Goal: Task Accomplishment & Management: Complete application form

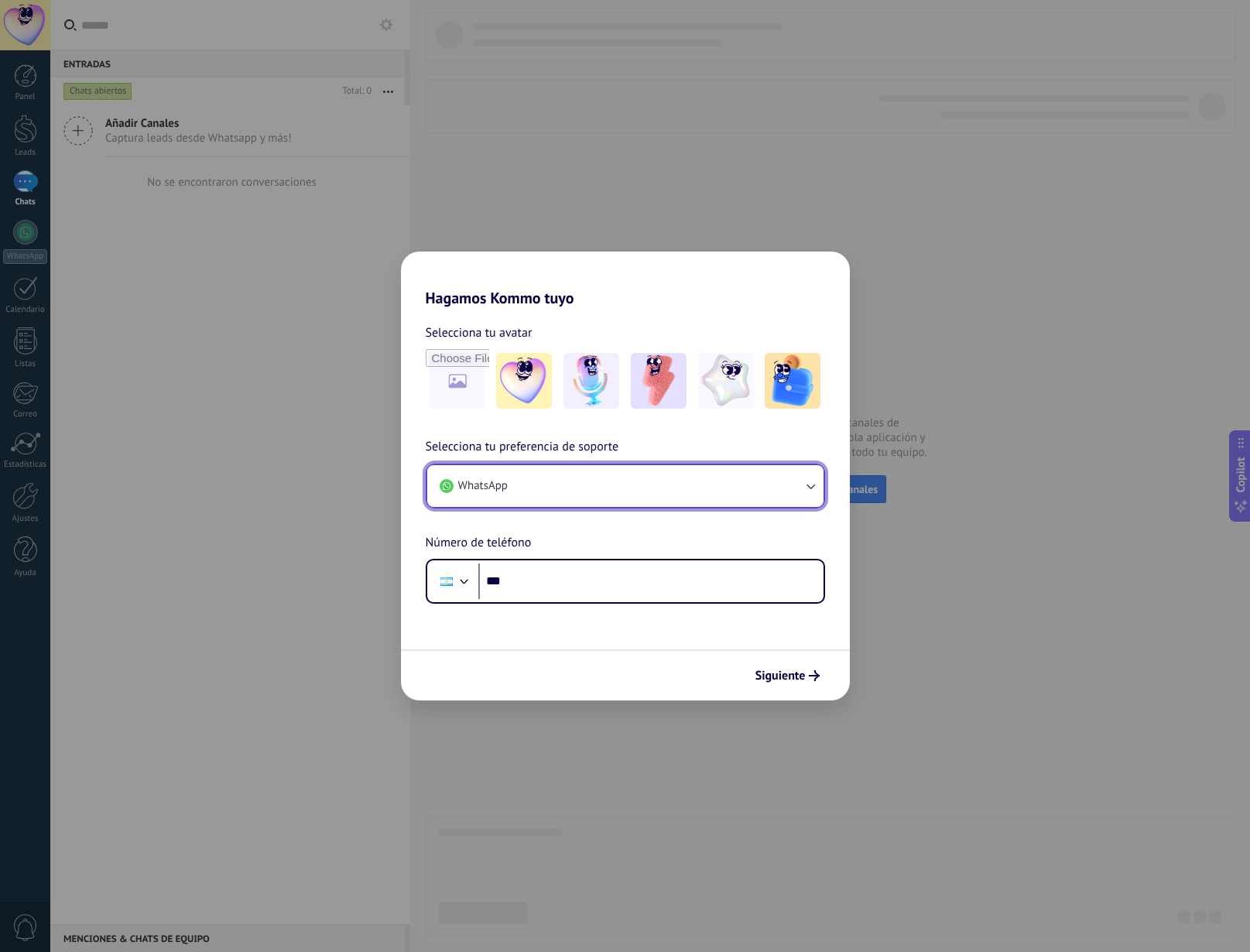
click at [627, 469] on button "WhatsApp" at bounding box center [625, 486] width 397 height 42
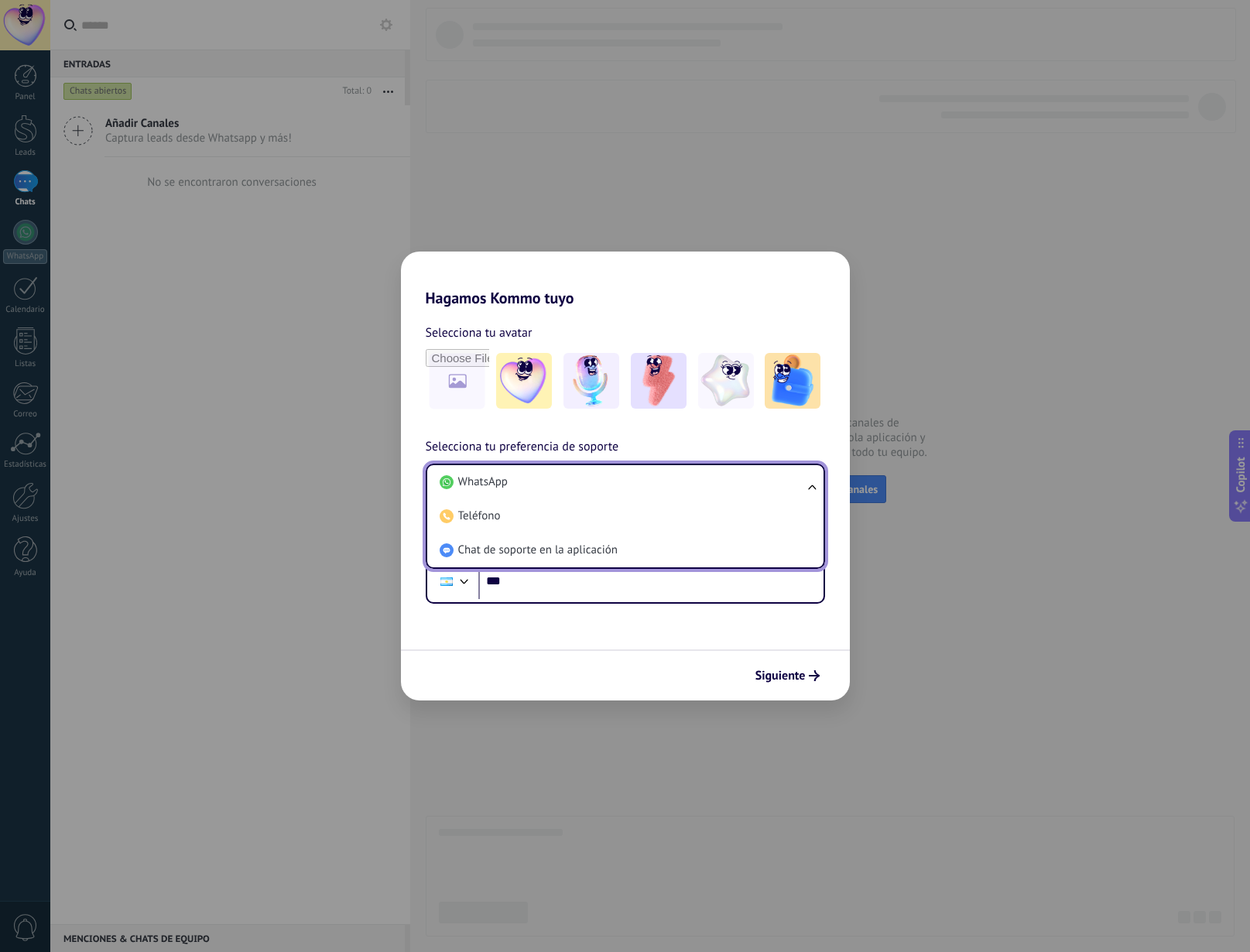
click at [627, 469] on li "WhatsApp" at bounding box center [622, 482] width 378 height 34
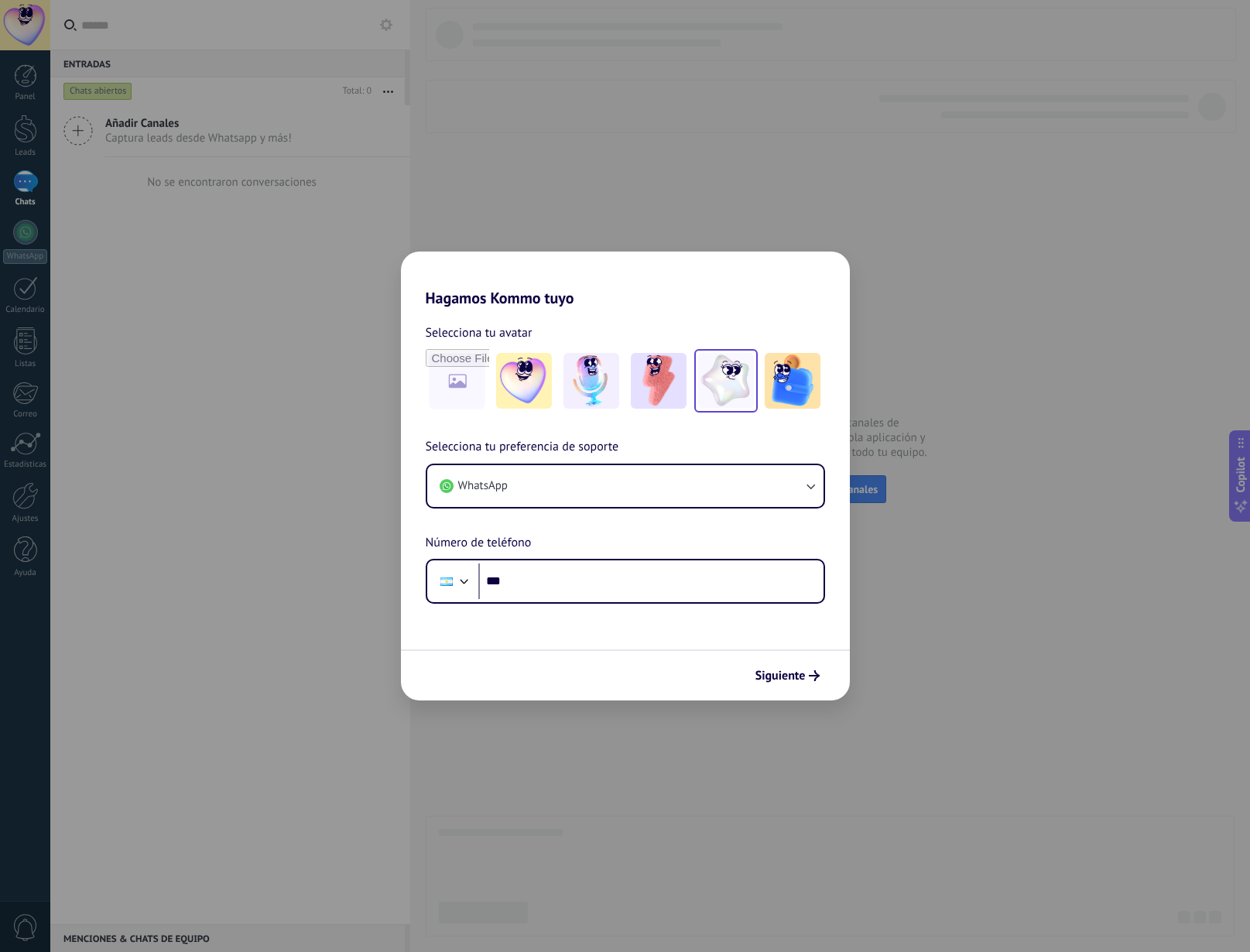
click at [735, 394] on img at bounding box center [727, 381] width 56 height 56
click at [562, 577] on input "***" at bounding box center [651, 581] width 345 height 36
click at [797, 674] on span "Siguiente" at bounding box center [781, 675] width 50 height 10
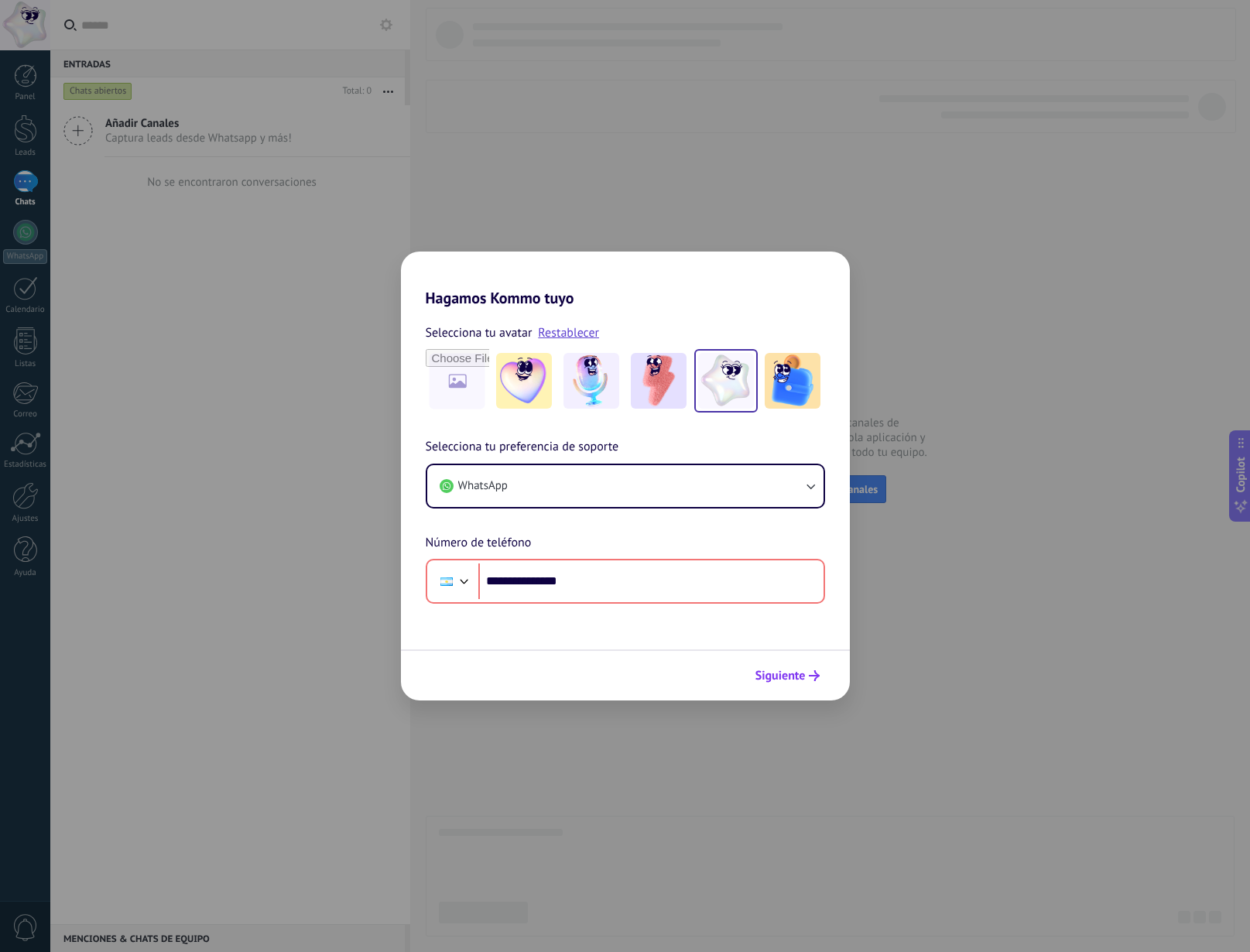
click at [801, 673] on span "Siguiente" at bounding box center [781, 675] width 50 height 10
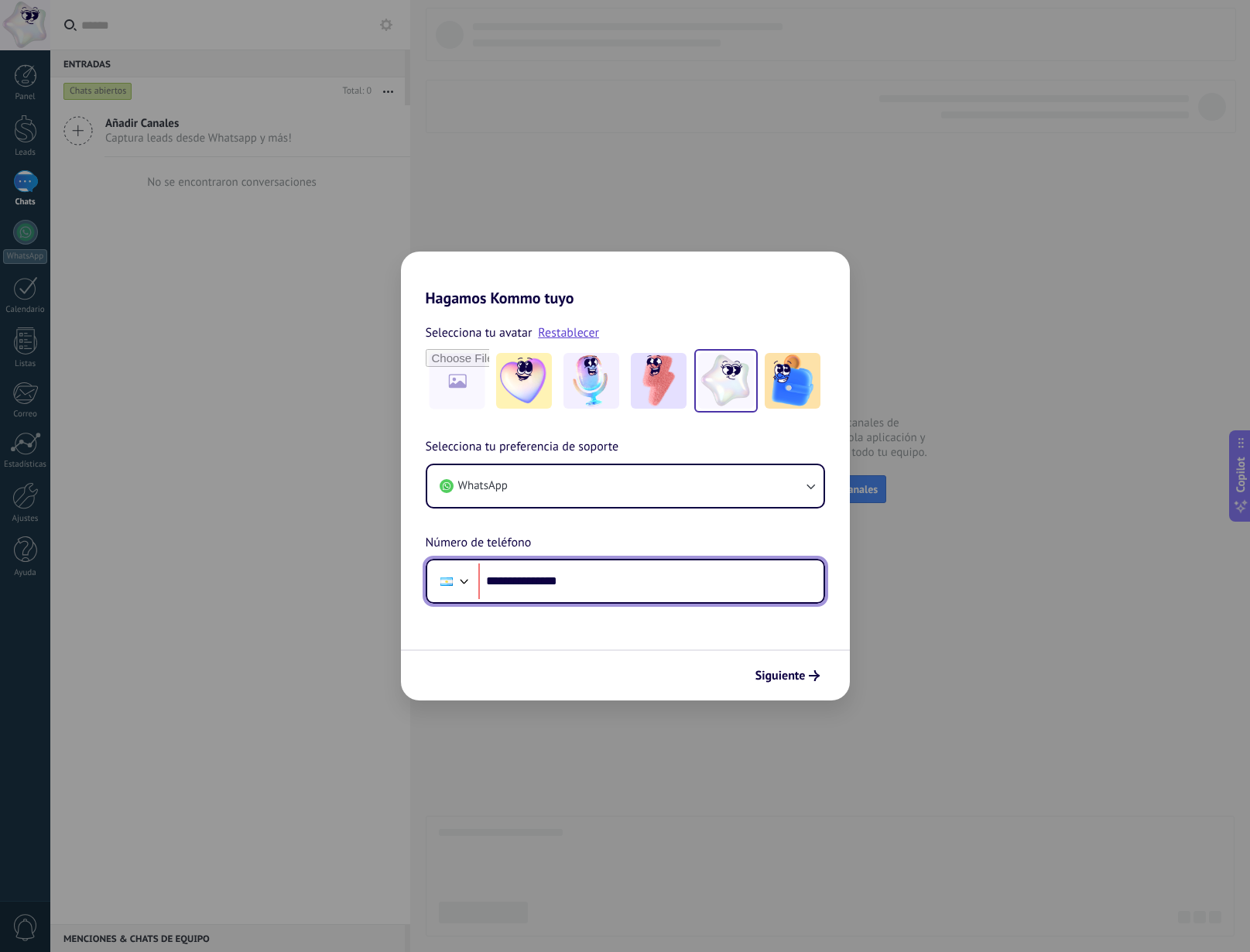
click at [668, 576] on input "**********" at bounding box center [651, 581] width 345 height 36
drag, startPoint x: 591, startPoint y: 569, endPoint x: 509, endPoint y: 581, distance: 82.9
click at [509, 581] on input "**********" at bounding box center [651, 581] width 345 height 36
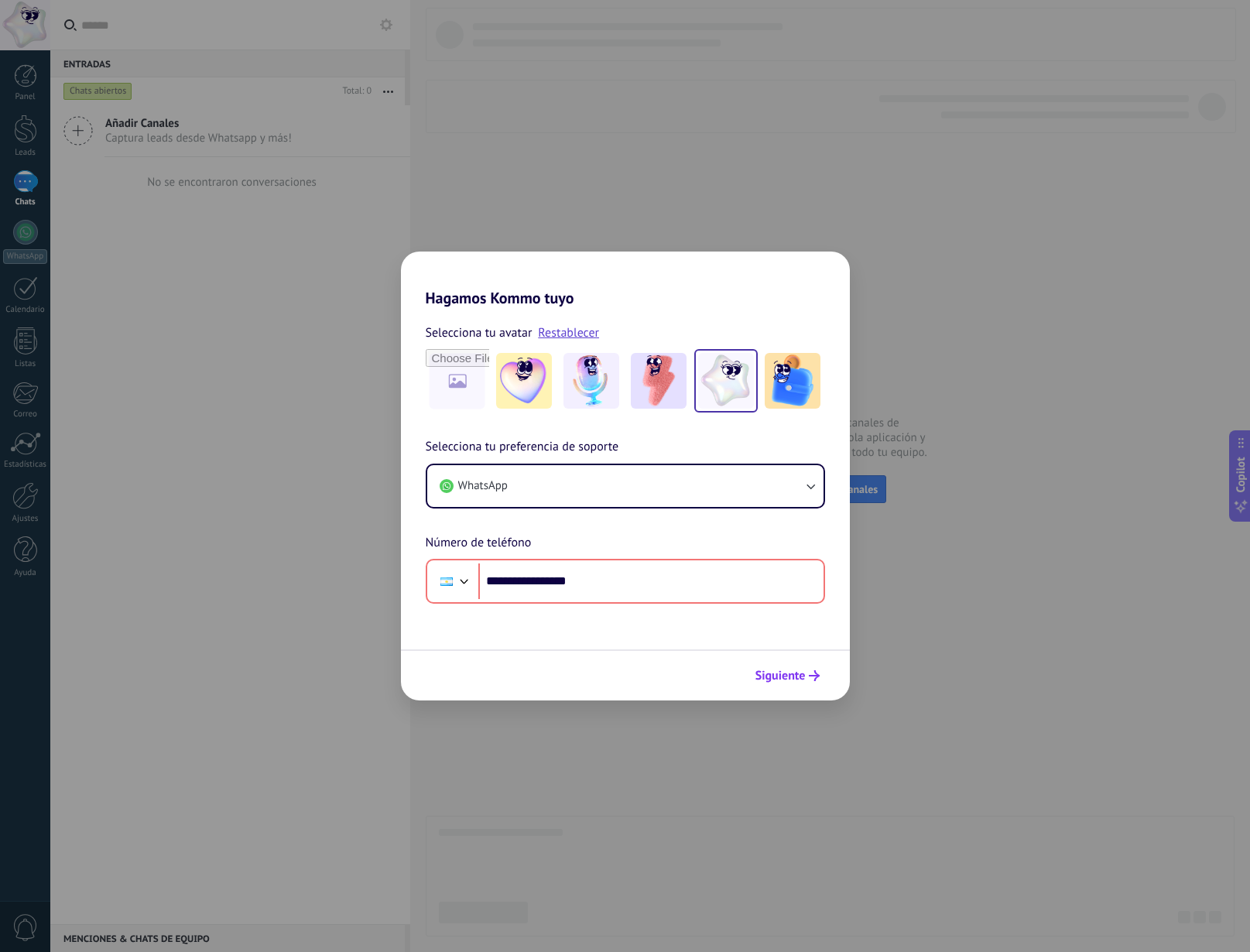
click at [769, 676] on span "Siguiente" at bounding box center [781, 675] width 50 height 10
click at [790, 685] on button "Siguiente" at bounding box center [787, 675] width 78 height 26
click at [791, 672] on span "Siguiente" at bounding box center [781, 675] width 50 height 10
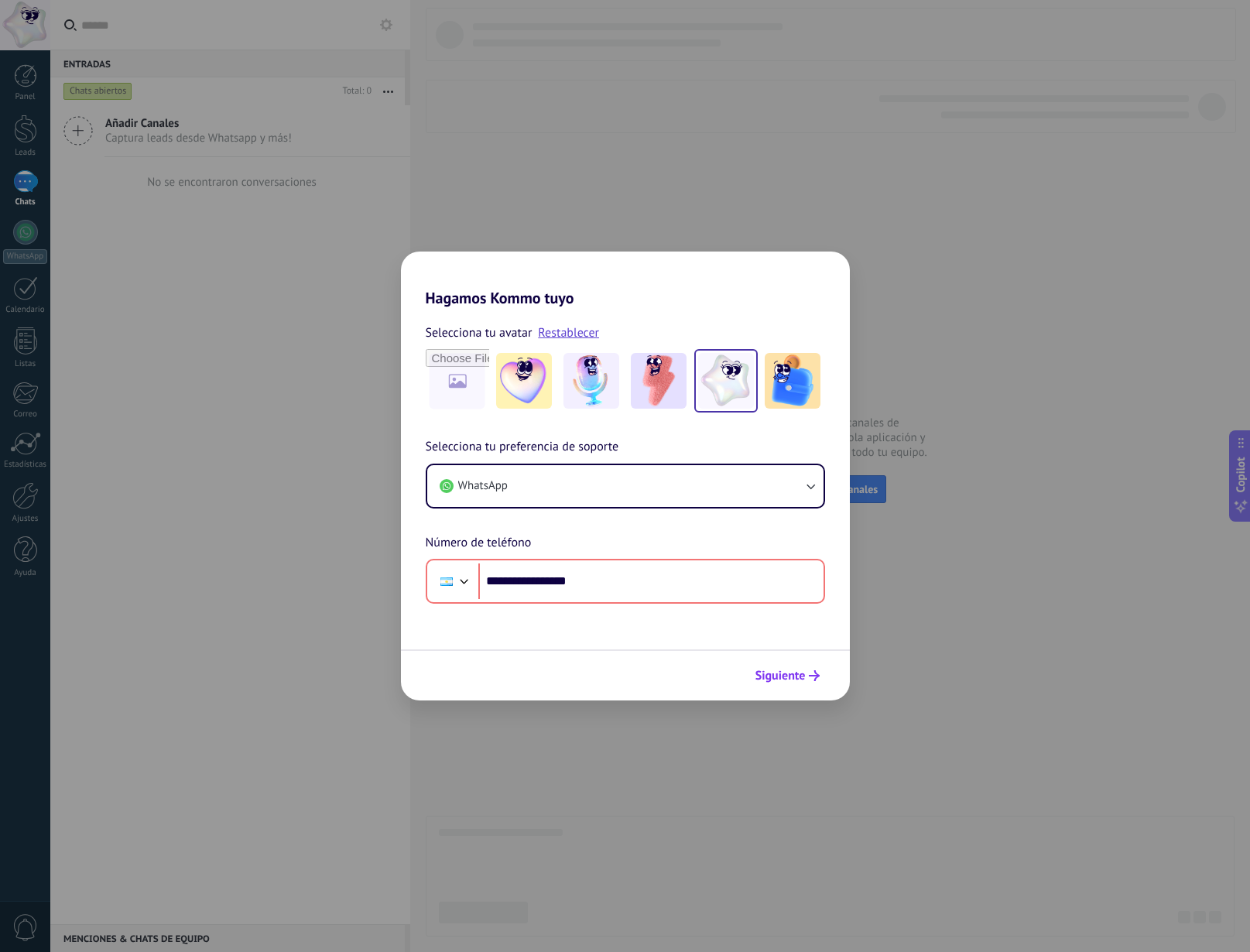
click at [791, 672] on span "Siguiente" at bounding box center [781, 675] width 50 height 10
click at [799, 671] on span "Siguiente" at bounding box center [781, 675] width 50 height 10
click at [784, 480] on button "WhatsApp" at bounding box center [625, 486] width 397 height 42
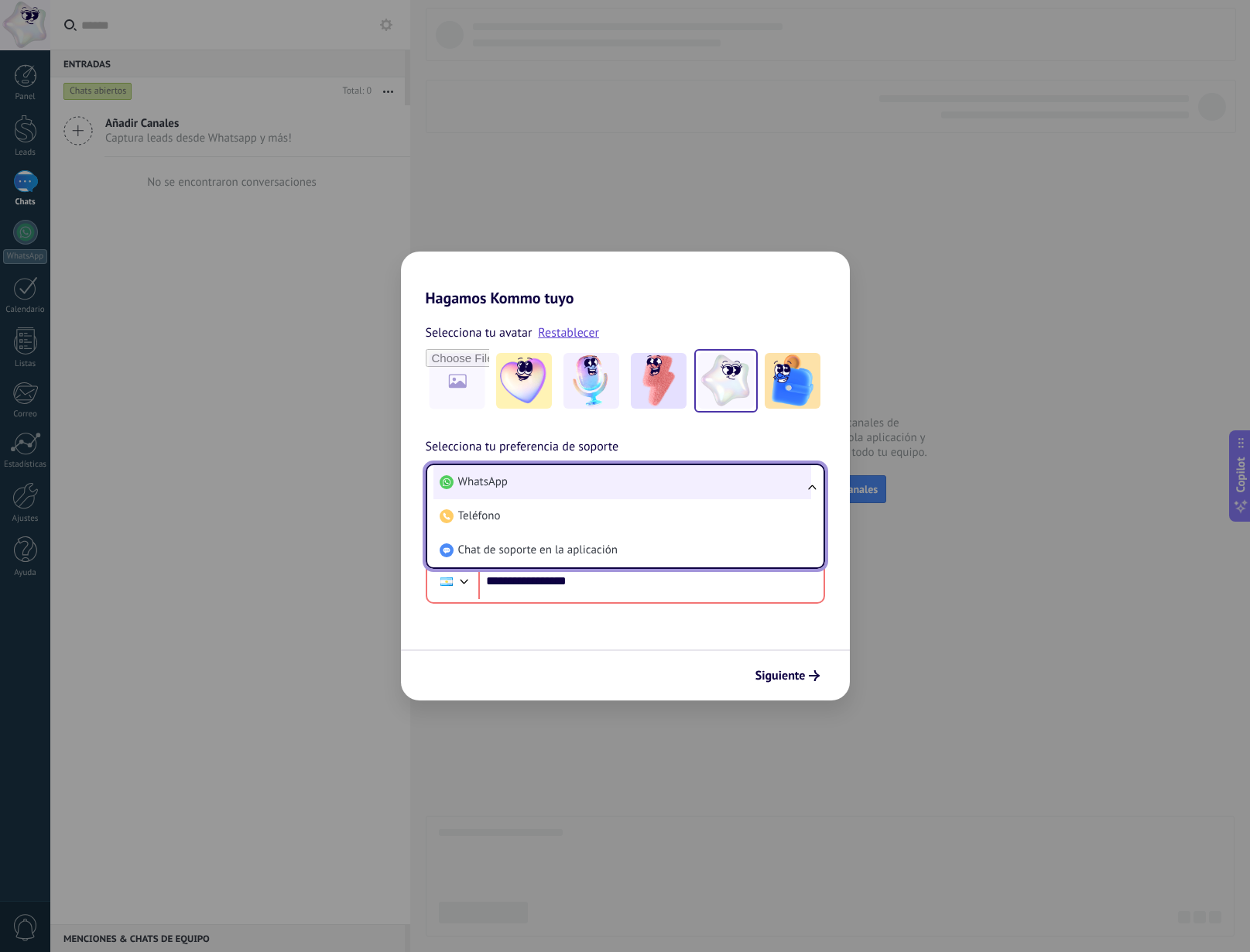
click at [708, 491] on li "WhatsApp" at bounding box center [622, 482] width 378 height 34
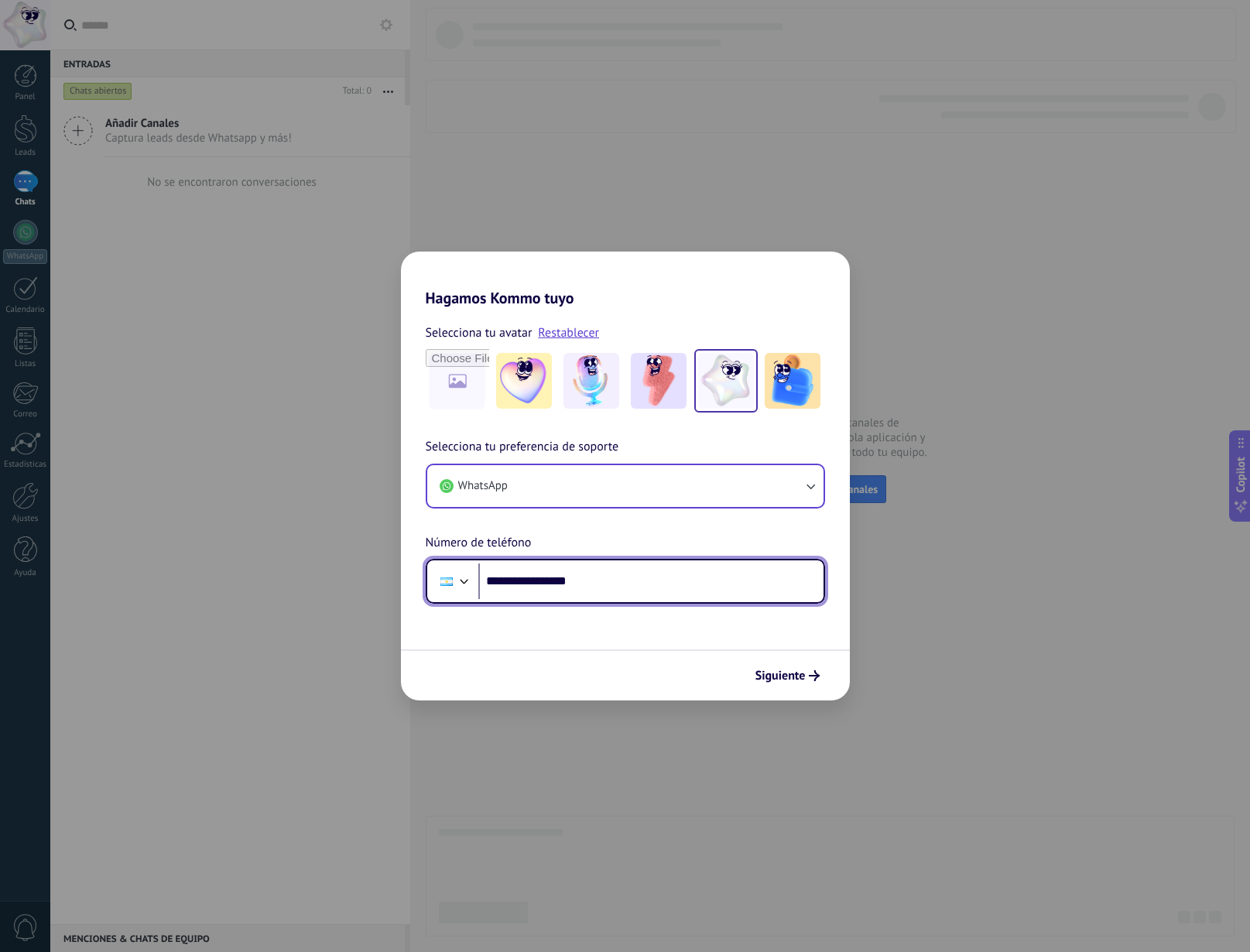
click at [525, 580] on input "**********" at bounding box center [651, 581] width 345 height 36
click at [527, 581] on input "**********" at bounding box center [651, 581] width 345 height 36
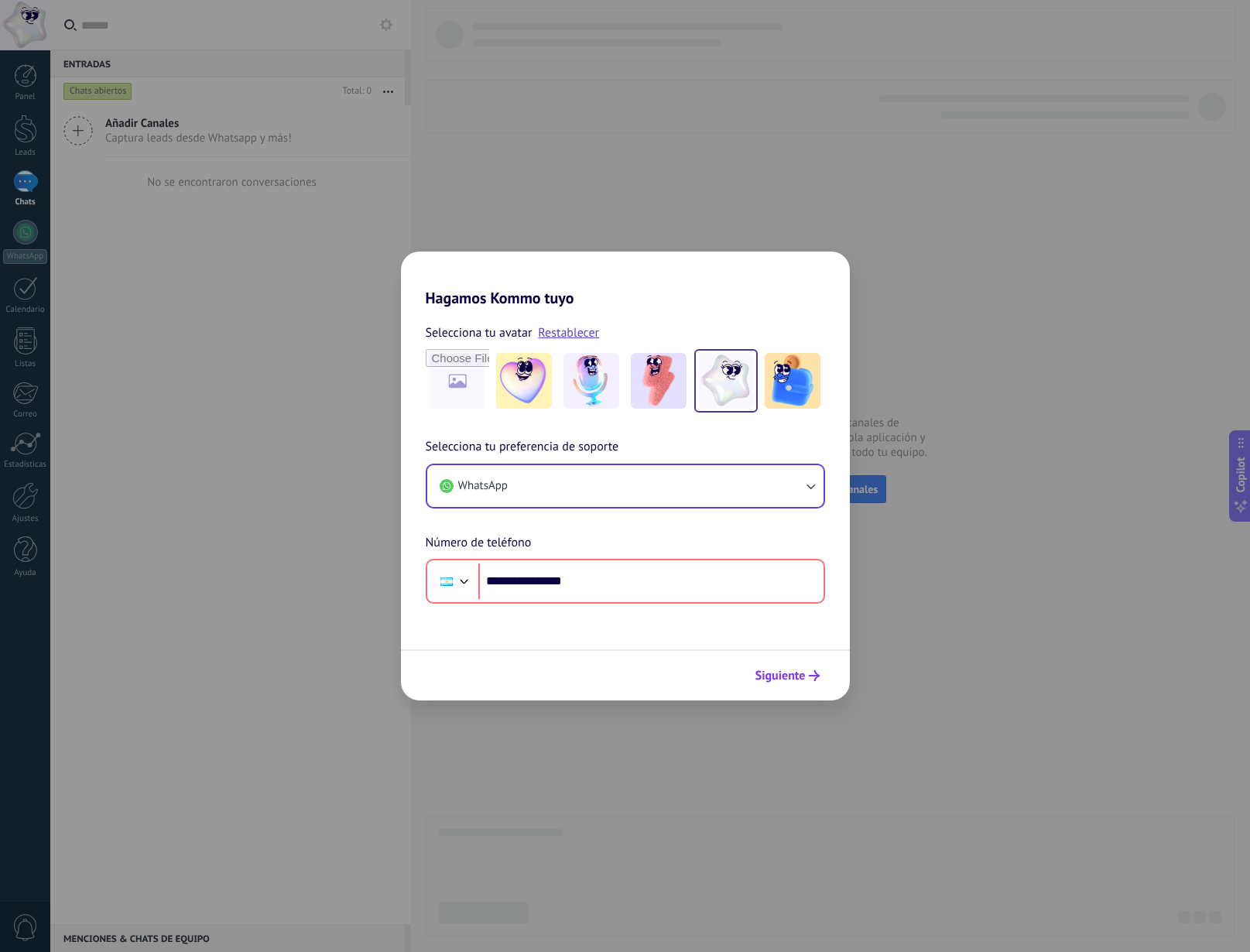
click at [776, 676] on span "Siguiente" at bounding box center [781, 675] width 50 height 10
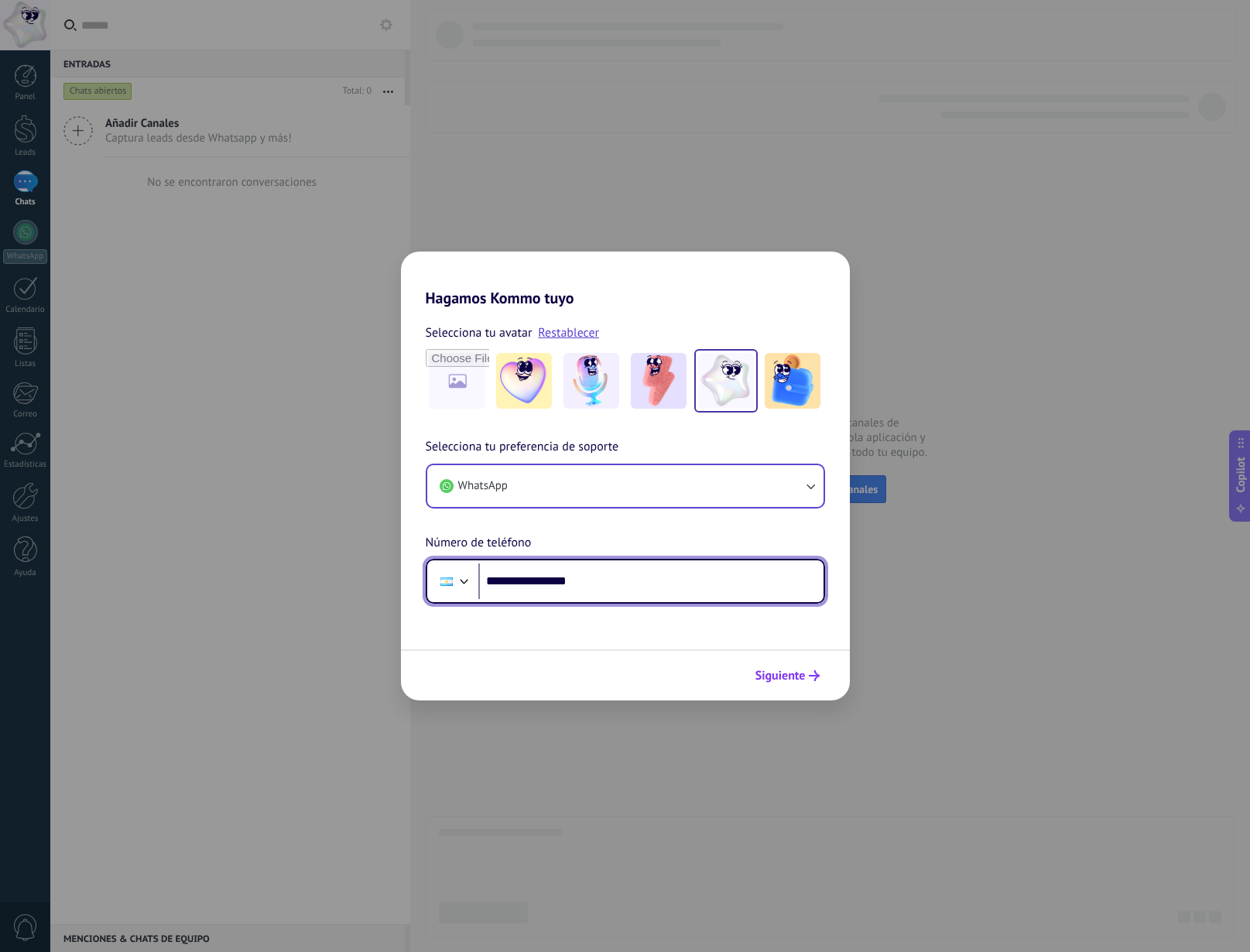
type input "**********"
click at [790, 680] on span "Siguiente" at bounding box center [781, 675] width 50 height 10
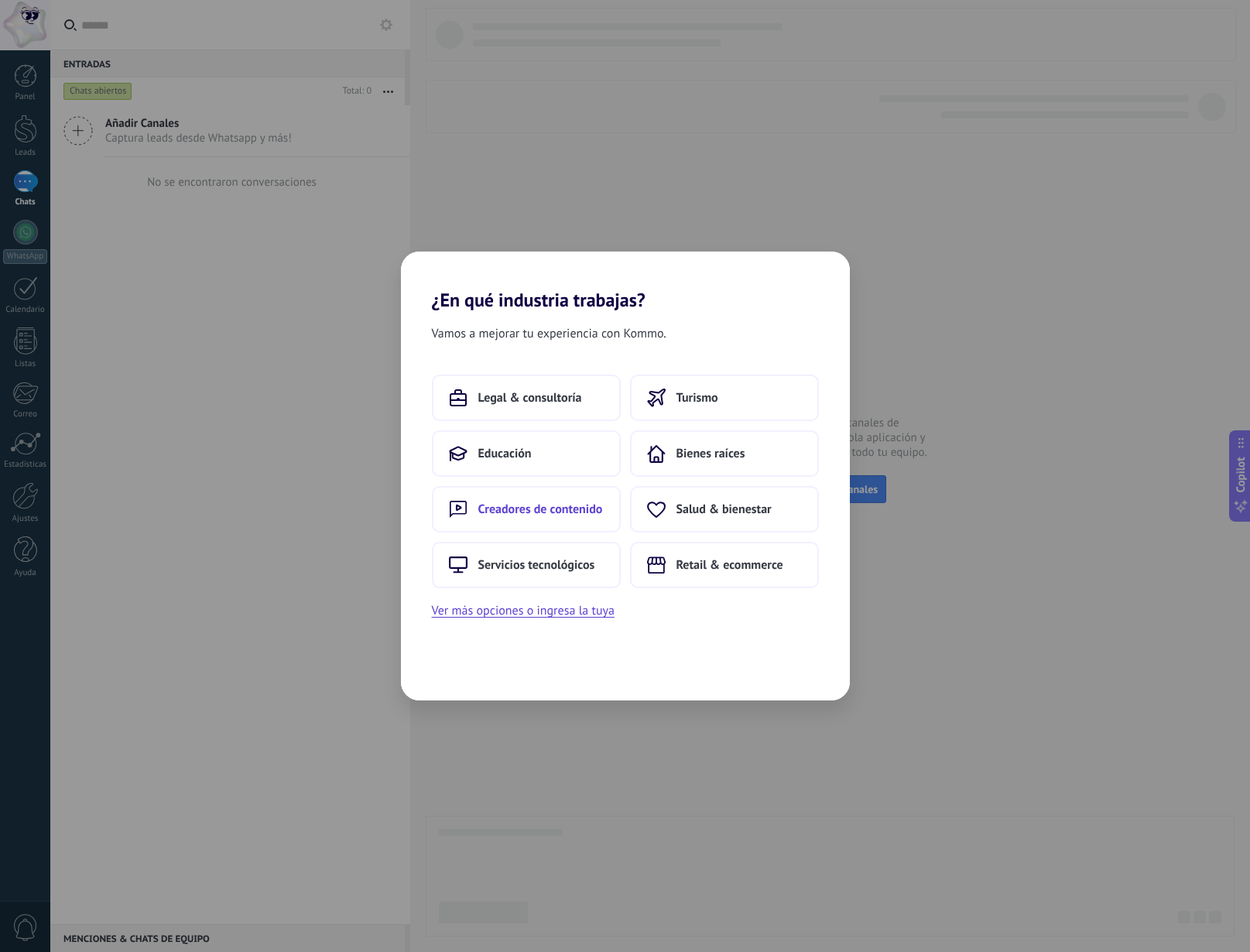
click at [569, 522] on button "Creadores de contenido" at bounding box center [527, 509] width 189 height 47
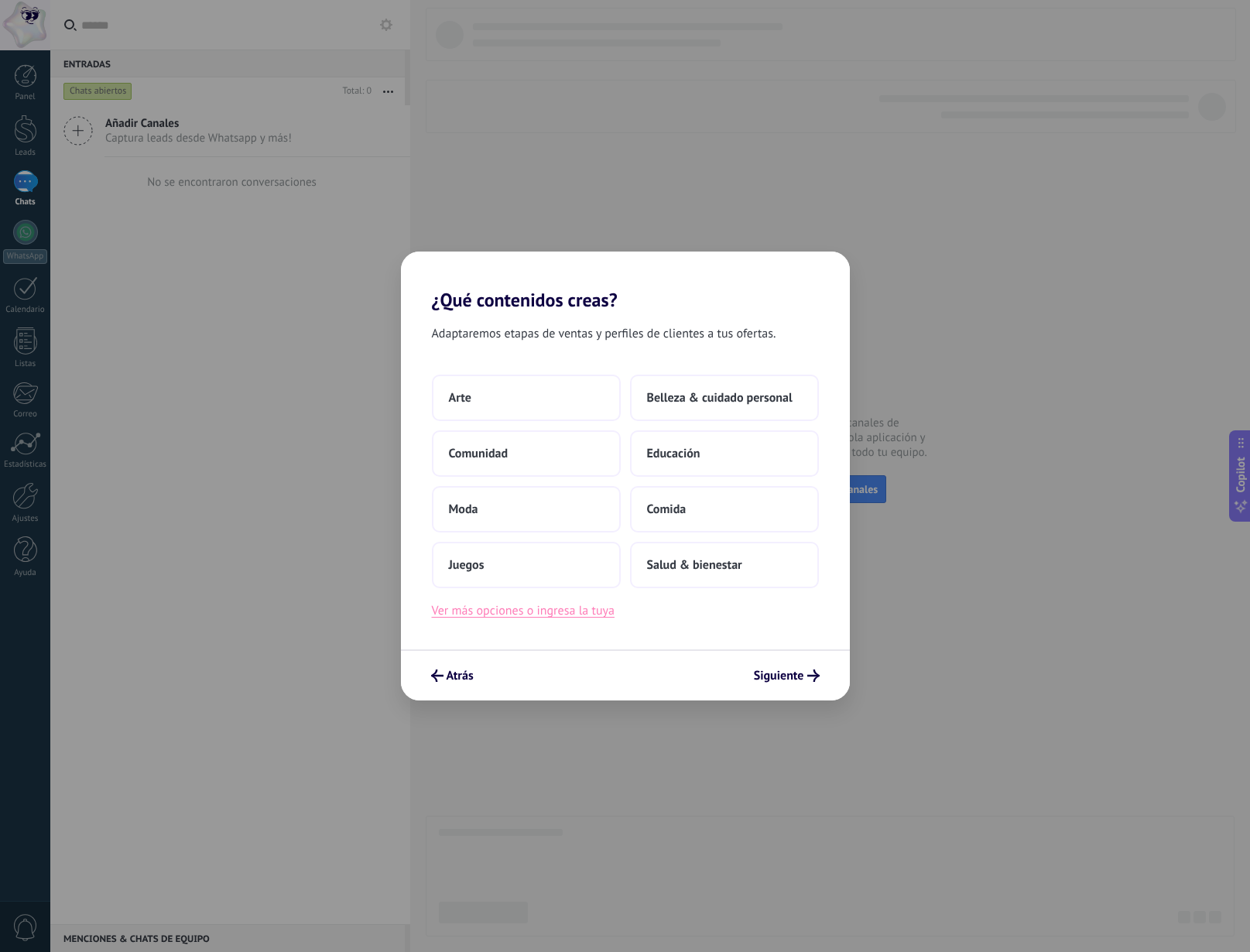
click at [567, 616] on button "Ver más opciones o ingresa la tuya" at bounding box center [523, 610] width 182 height 20
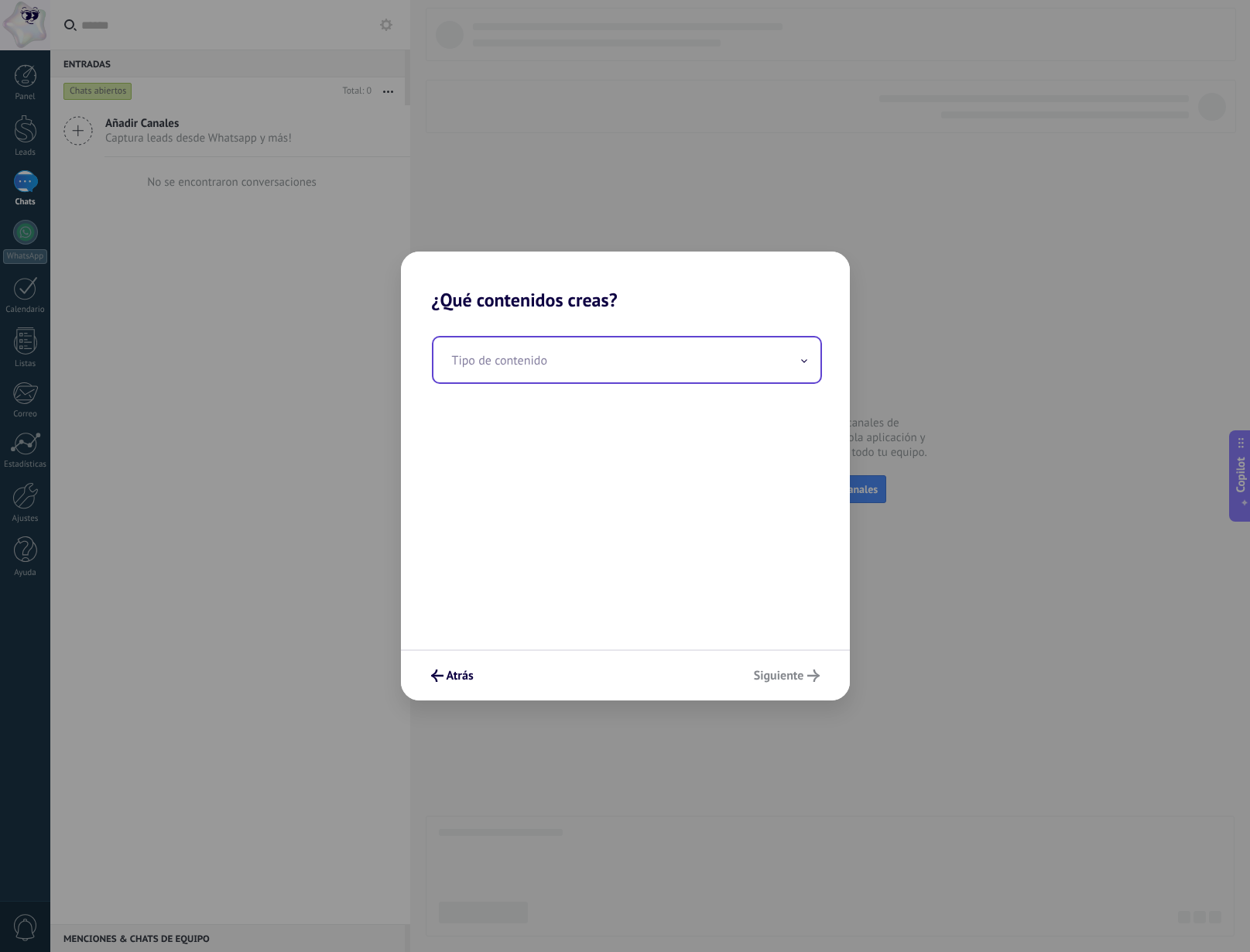
click at [552, 359] on input "text" at bounding box center [627, 360] width 387 height 45
drag, startPoint x: 548, startPoint y: 360, endPoint x: 391, endPoint y: 364, distance: 157.1
click at [391, 364] on div "¿Qué contenidos creas? Tipo de contenido **** Atrás Siguiente" at bounding box center [625, 476] width 1250 height 952
type input "*"
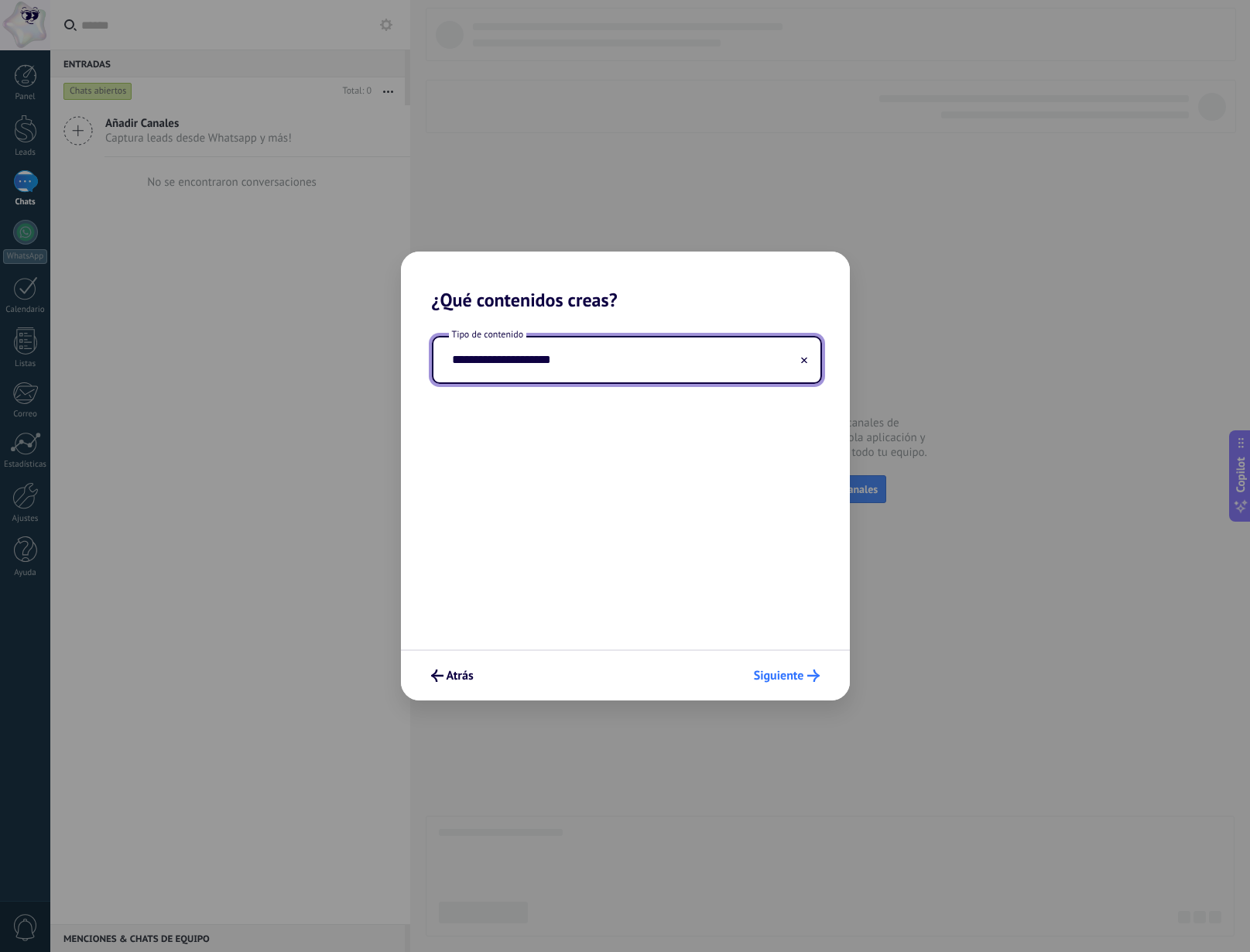
type input "**********"
click at [768, 666] on button "Siguiente" at bounding box center [787, 675] width 80 height 26
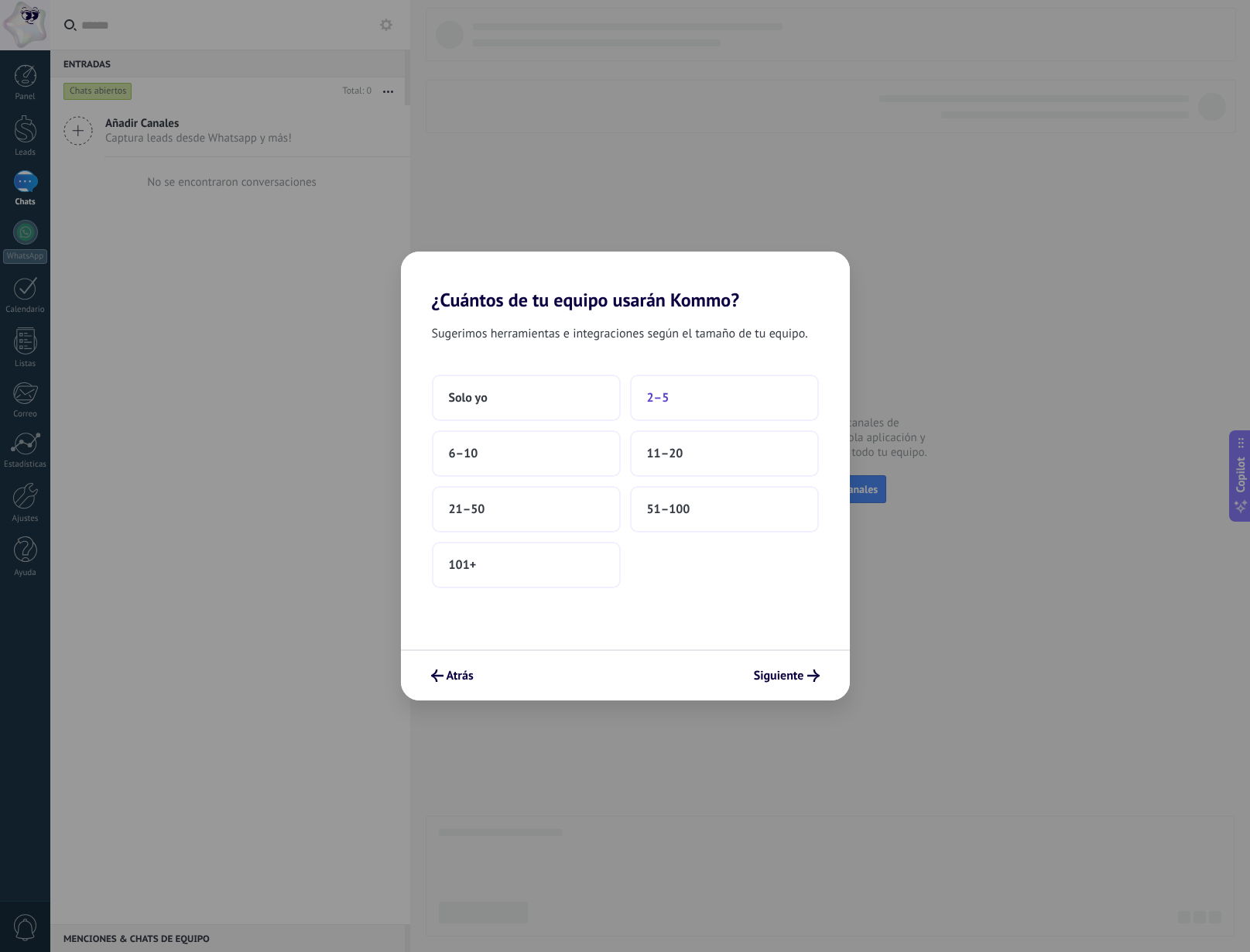
click at [721, 407] on button "2–5" at bounding box center [725, 398] width 189 height 47
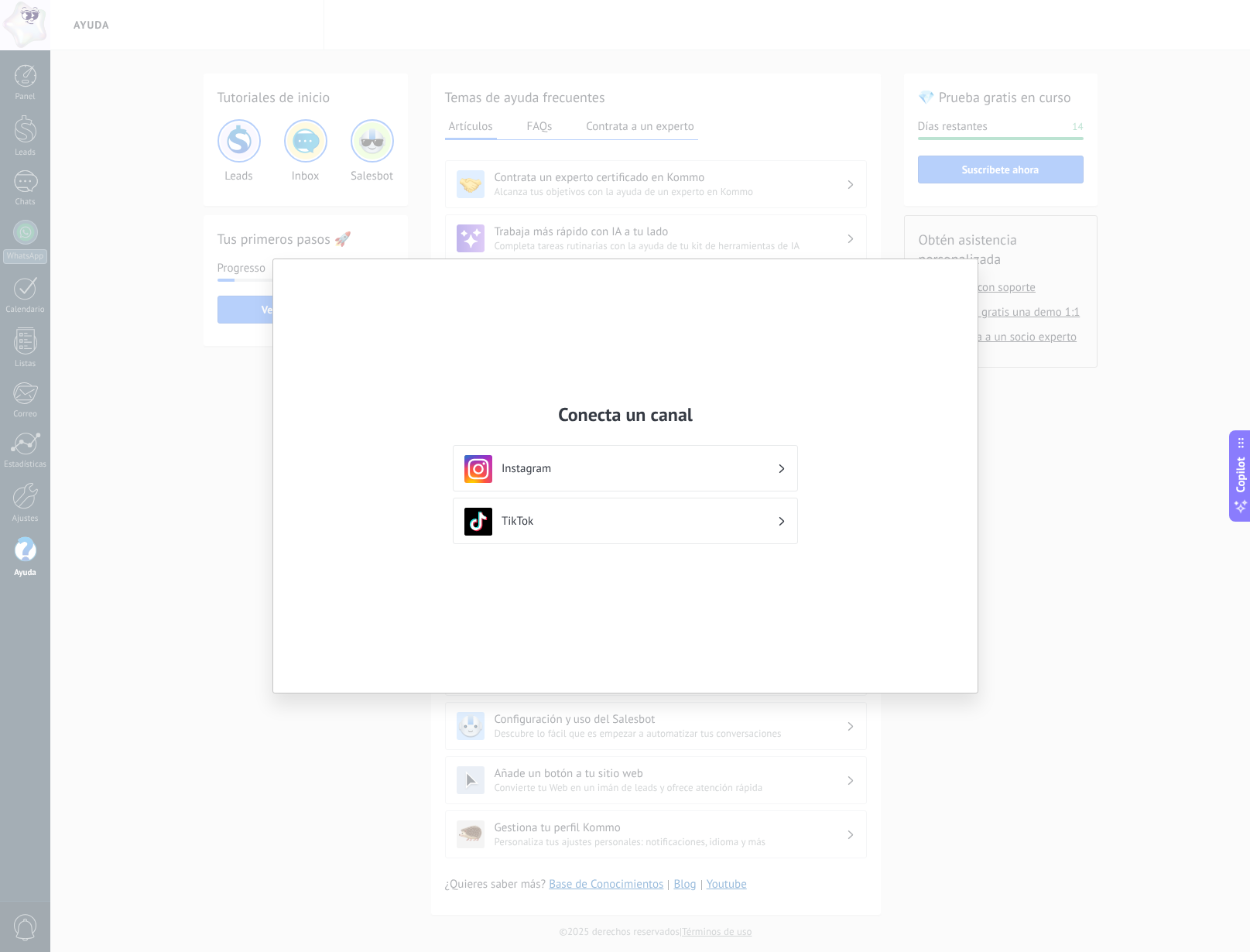
click at [662, 470] on h3 "Instagram" at bounding box center [640, 469] width 276 height 15
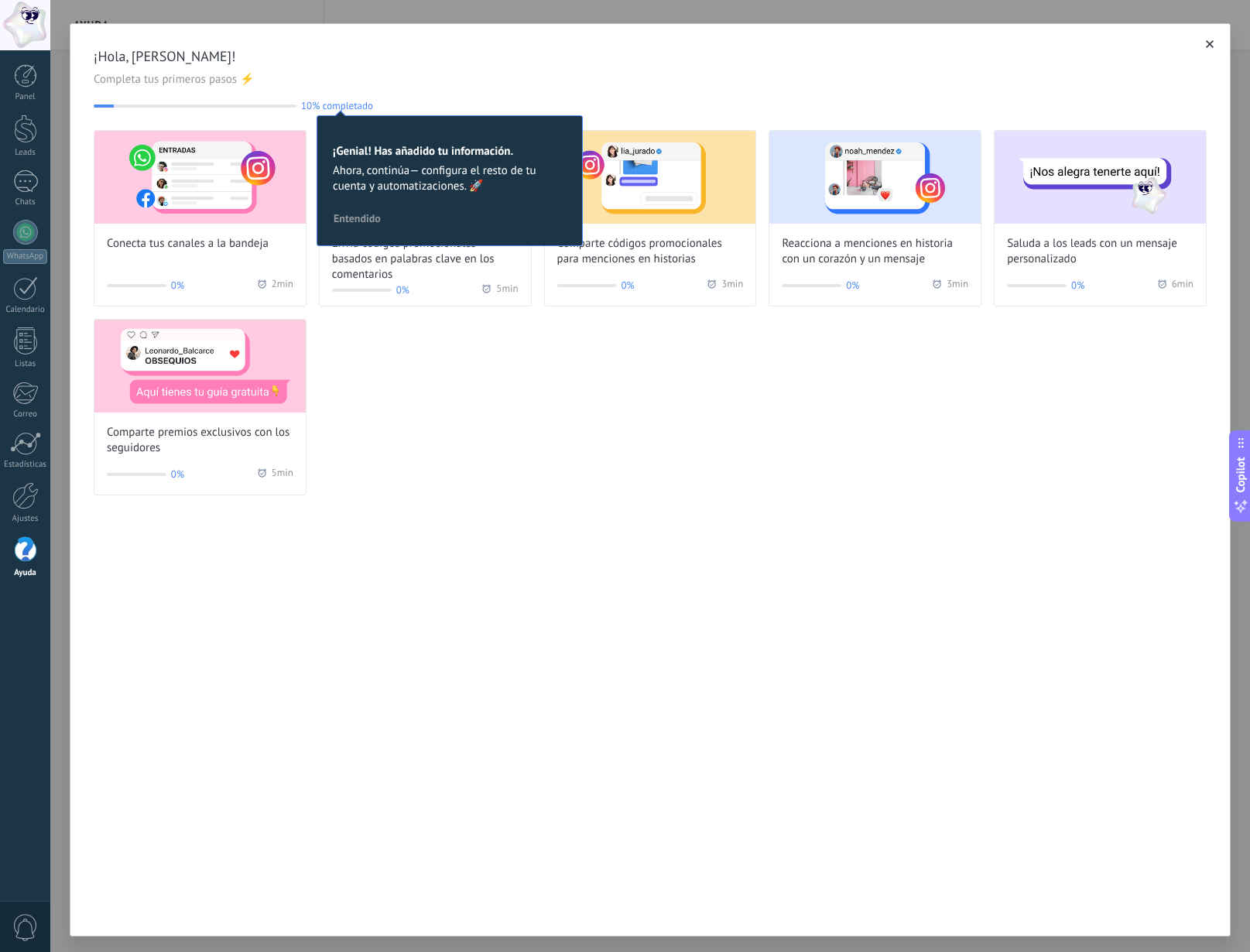
click at [375, 213] on span "Entendido" at bounding box center [357, 218] width 47 height 10
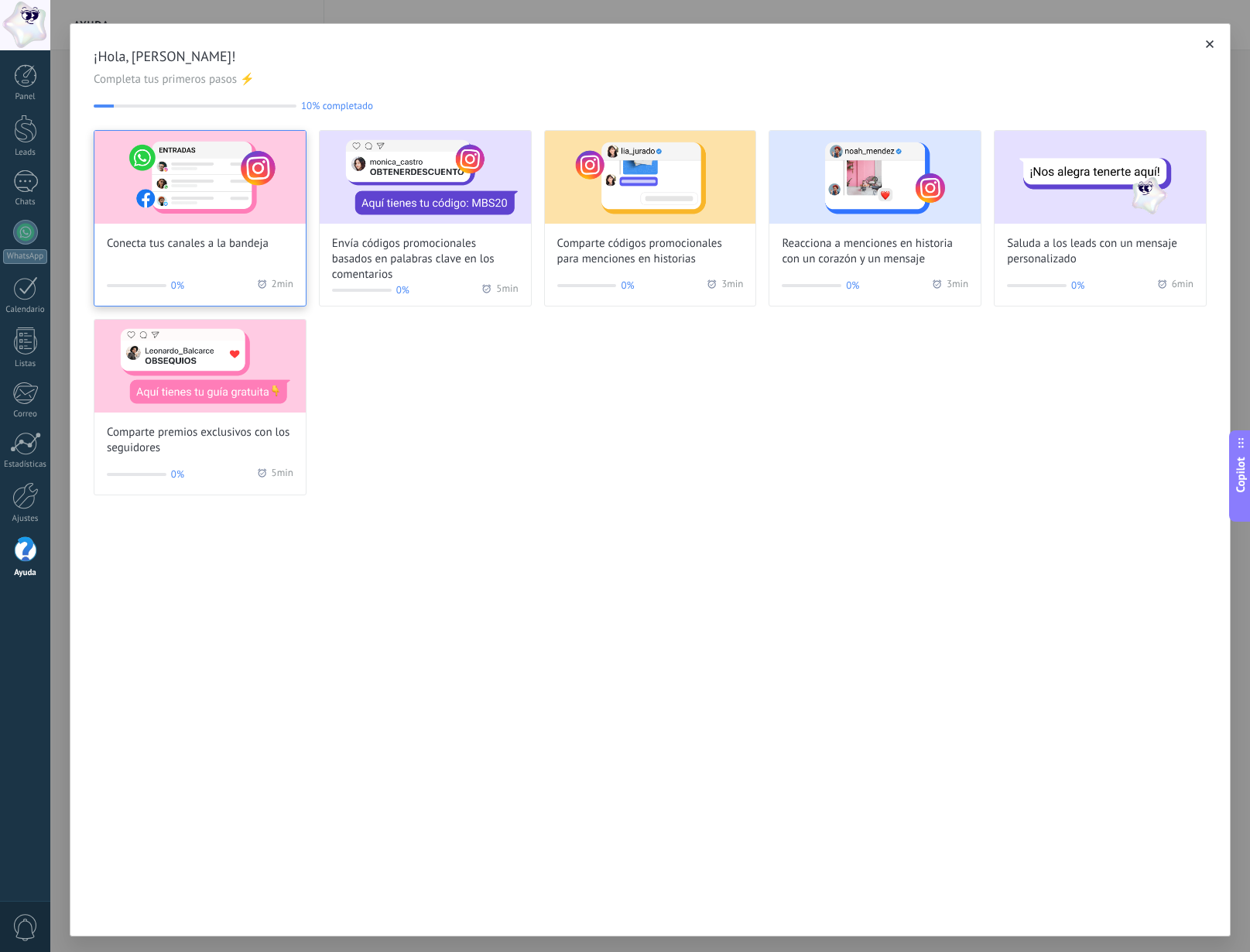
click at [201, 200] on img at bounding box center [200, 177] width 211 height 93
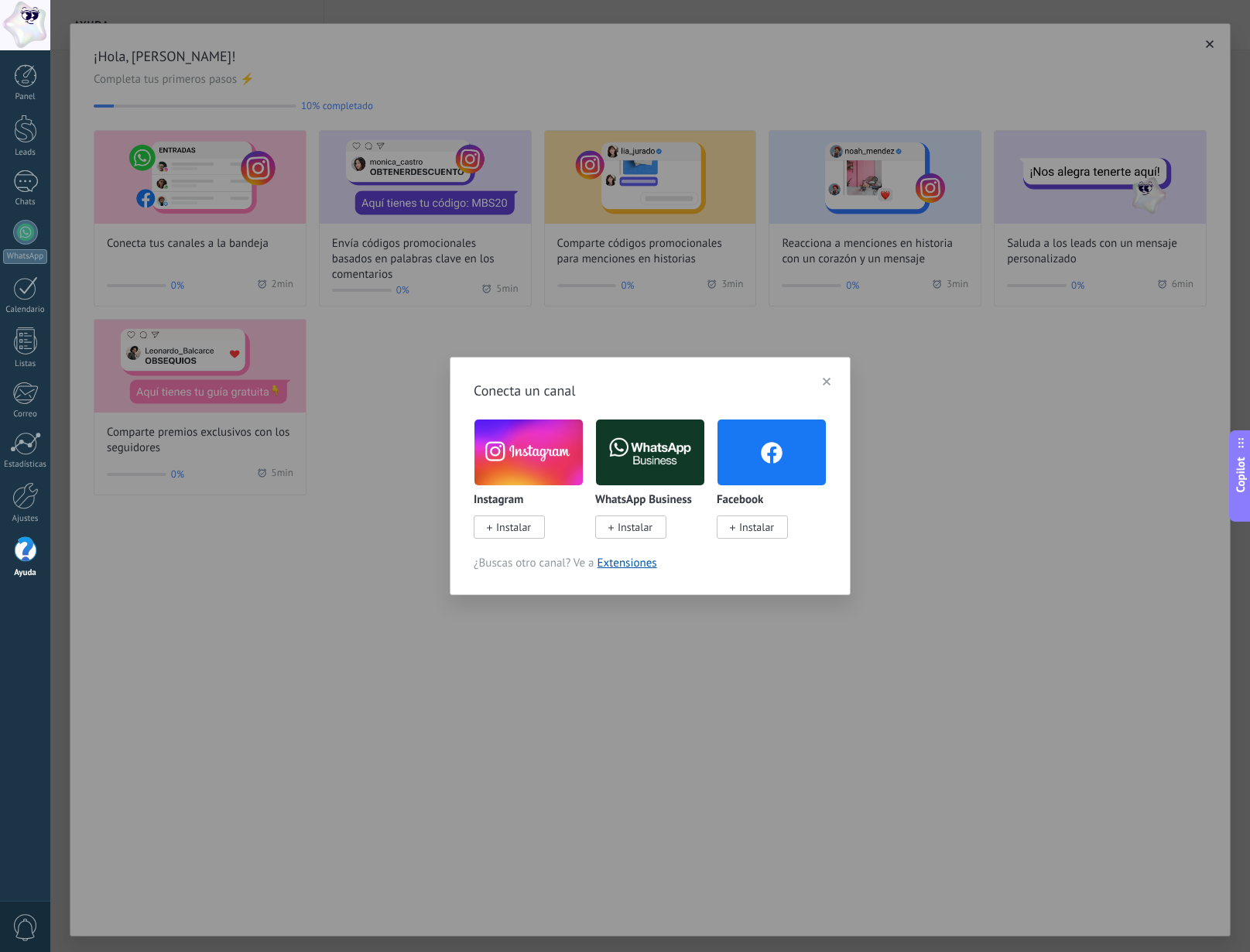
click at [520, 529] on span "Instalar" at bounding box center [514, 527] width 35 height 14
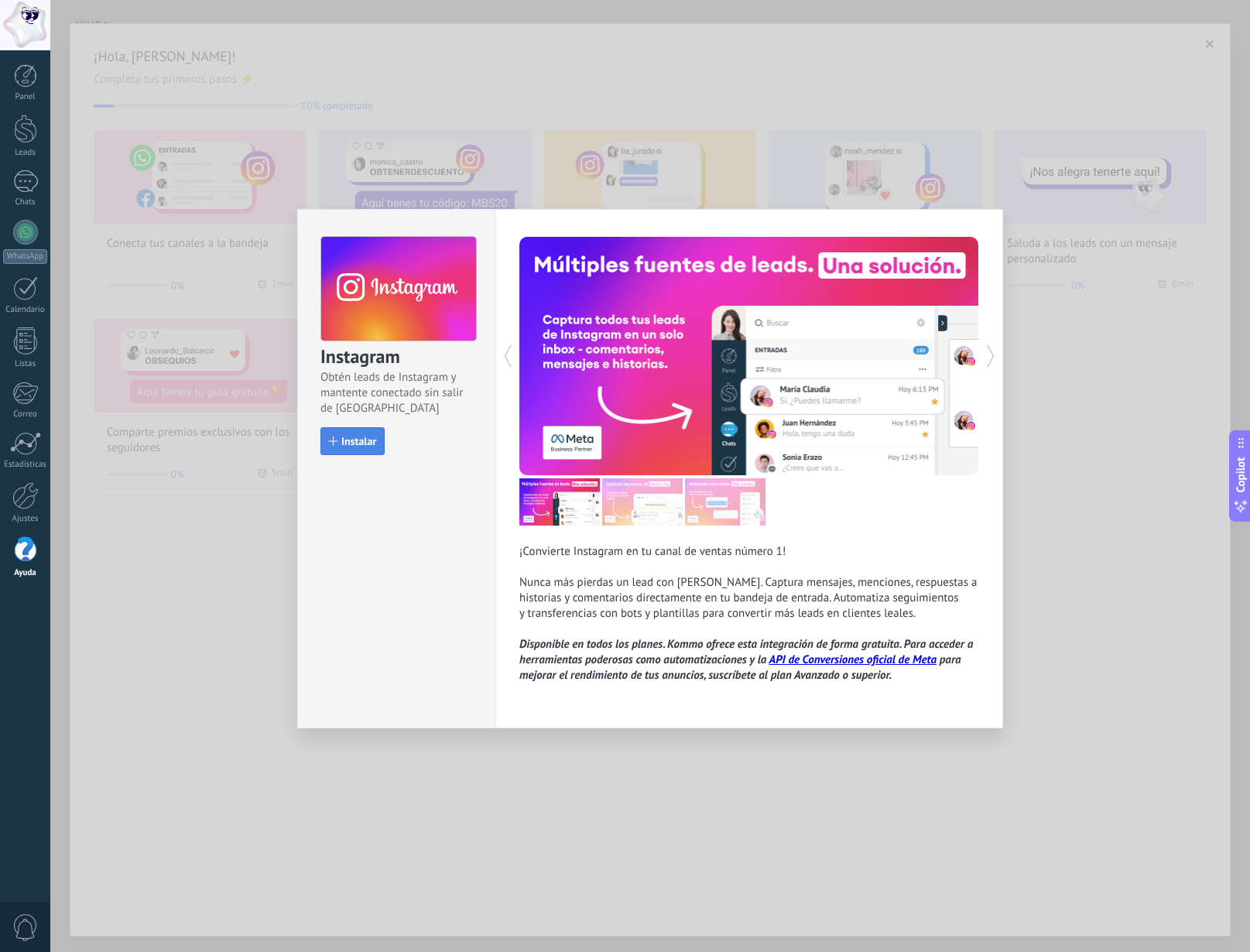
click at [359, 441] on span "Instalar" at bounding box center [359, 441] width 35 height 10
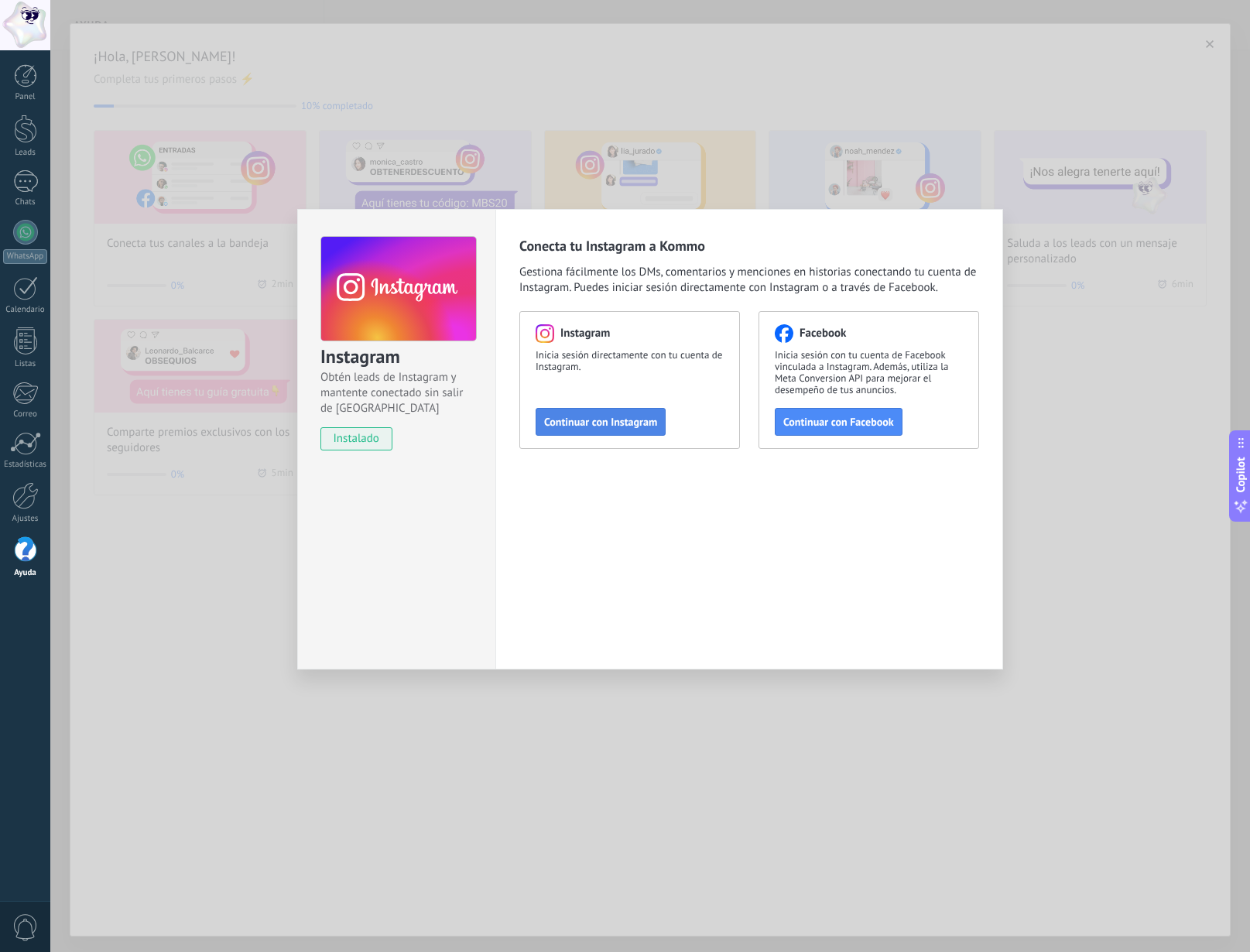
click at [608, 426] on span "Continuar con Instagram" at bounding box center [601, 422] width 113 height 10
click at [615, 417] on span "Continuar con Instagram" at bounding box center [601, 422] width 113 height 10
click at [1109, 375] on div "Instagram Obtén leads de Instagram y mantente conectado sin salir de Kommo inst…" at bounding box center [650, 476] width 1200 height 952
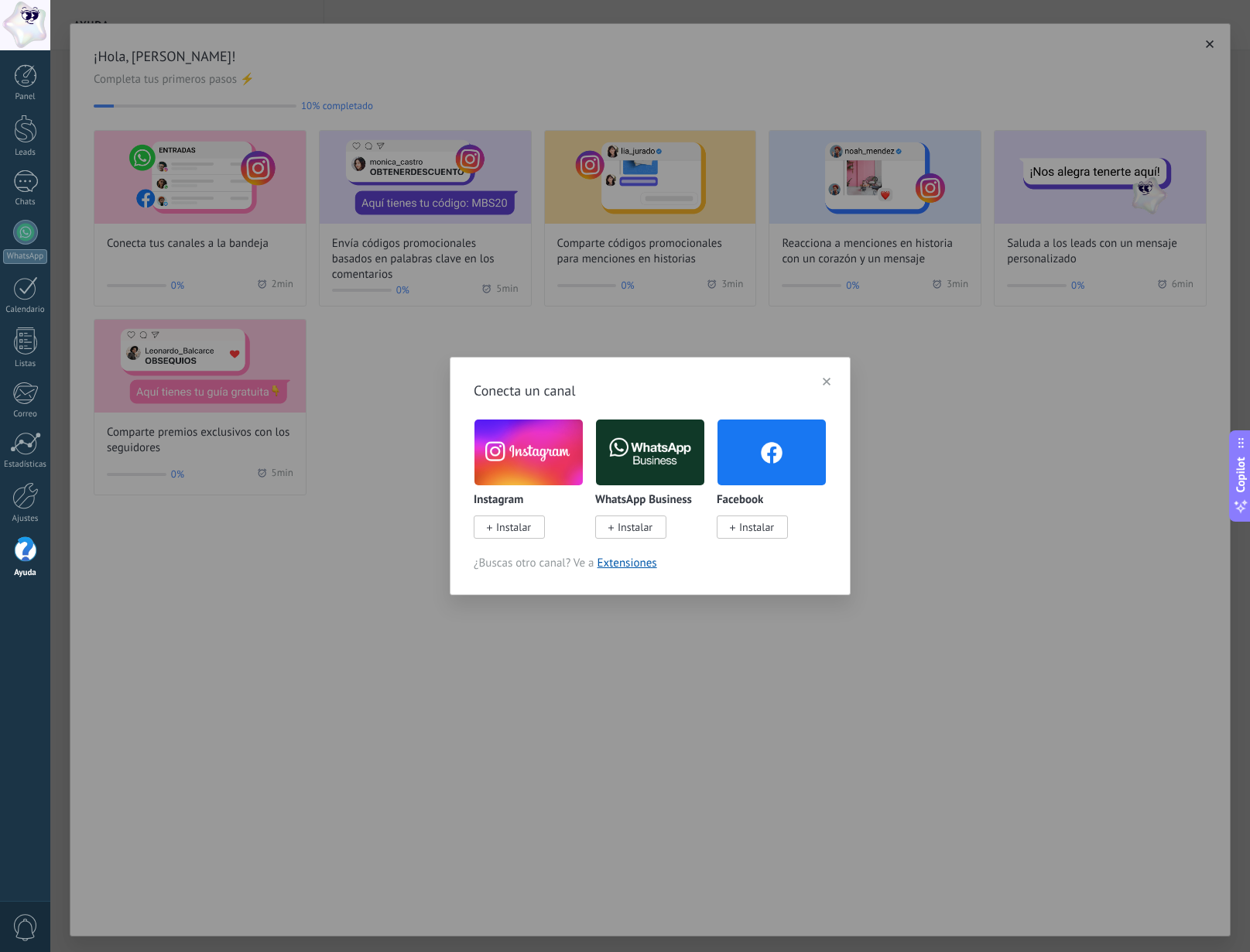
click at [522, 535] on span "Instalar" at bounding box center [510, 527] width 71 height 23
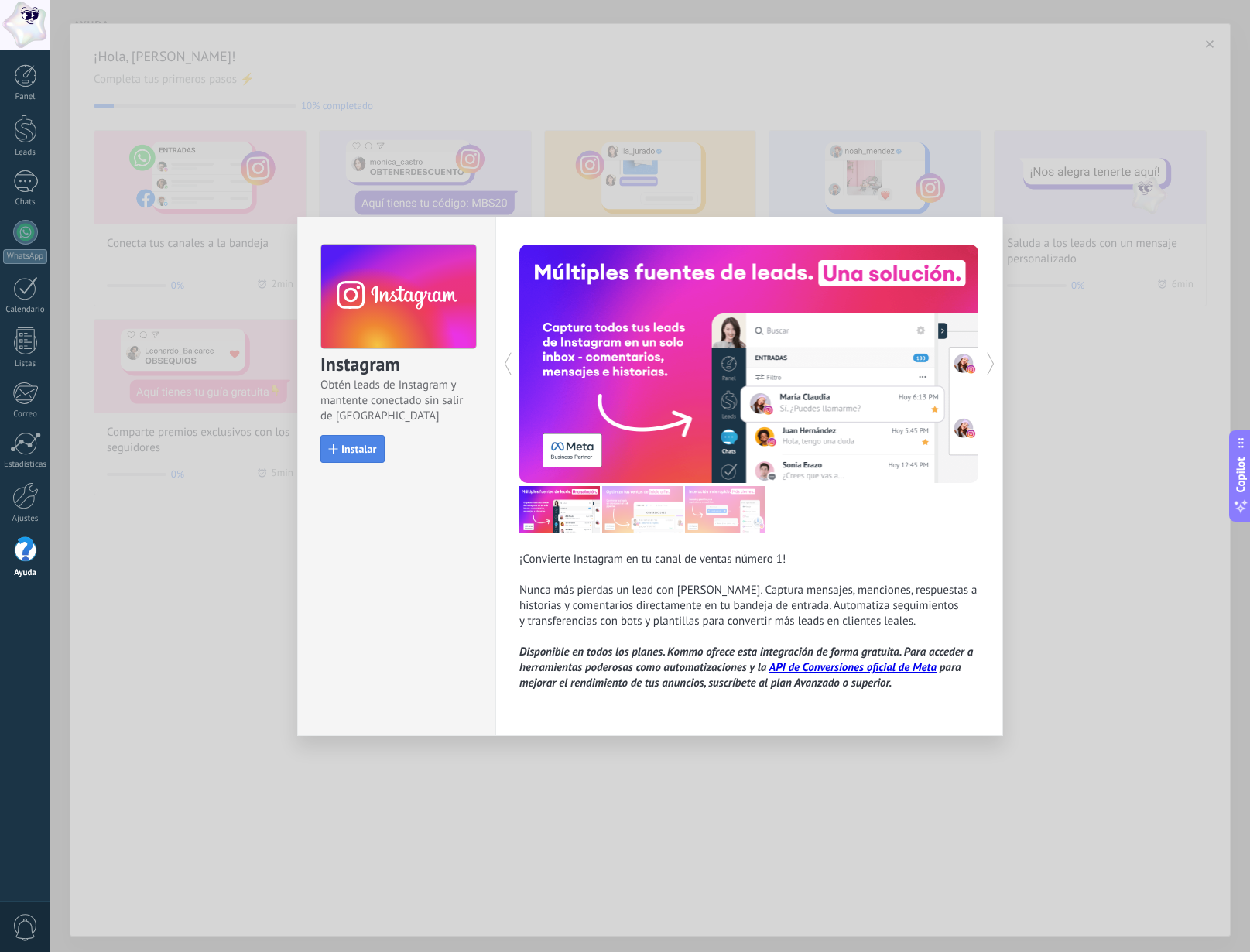
click at [353, 448] on span "Instalar" at bounding box center [359, 449] width 35 height 10
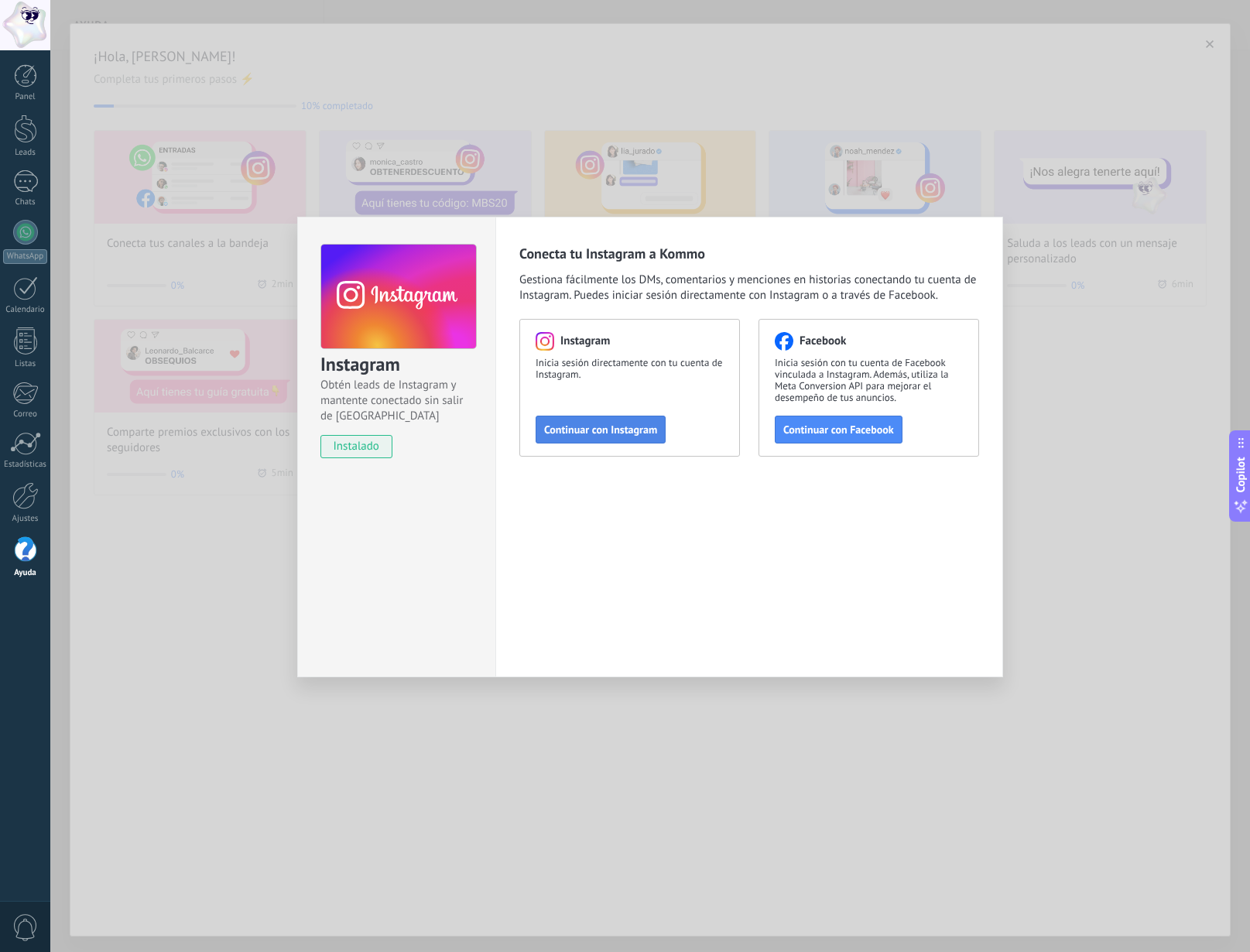
click at [556, 439] on button "Continuar con Instagram" at bounding box center [601, 430] width 130 height 28
click at [1061, 419] on div "Instagram Obtén leads de Instagram y mantente conectado sin salir de Kommo inst…" at bounding box center [650, 476] width 1200 height 952
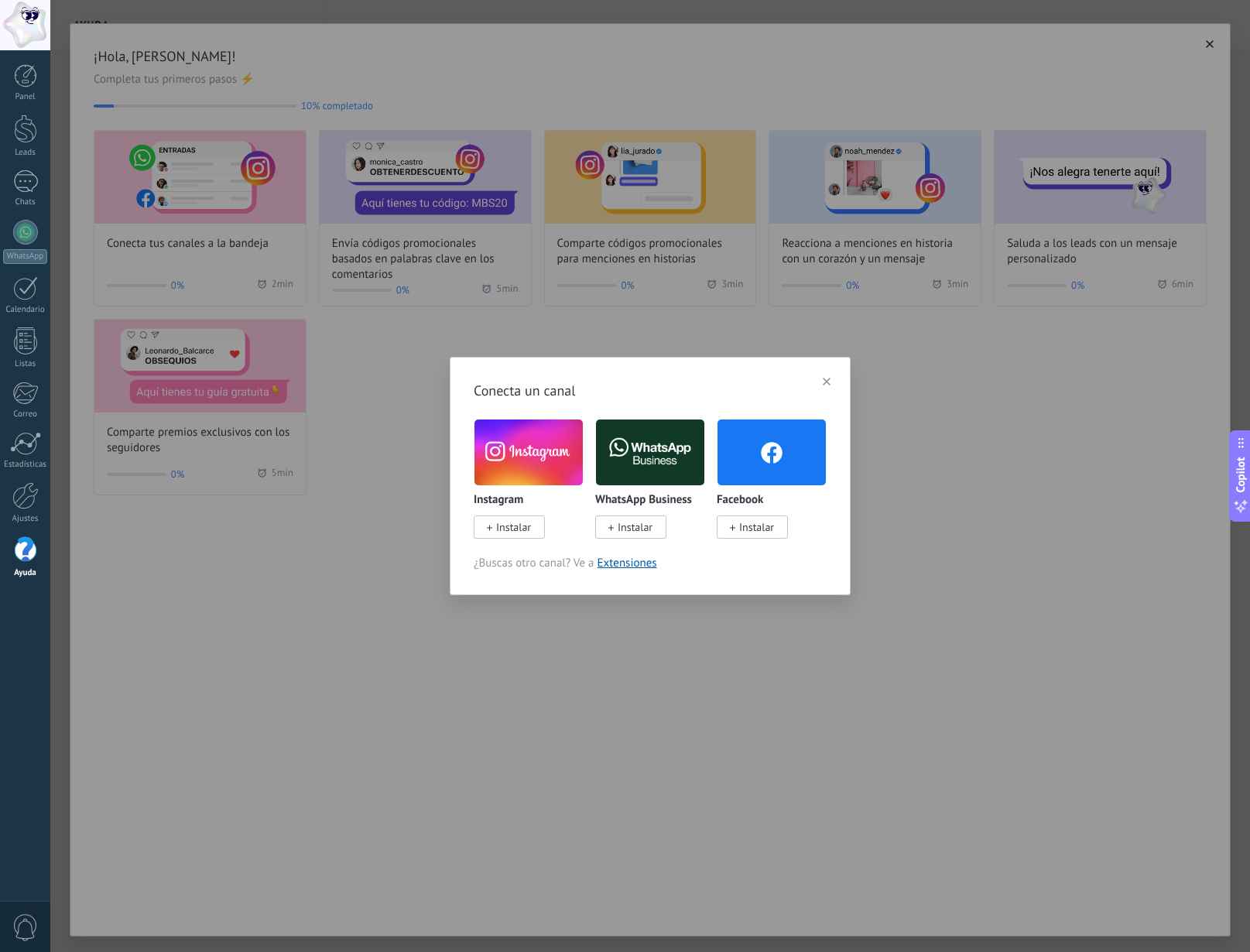
click at [823, 376] on button "button" at bounding box center [826, 381] width 22 height 23
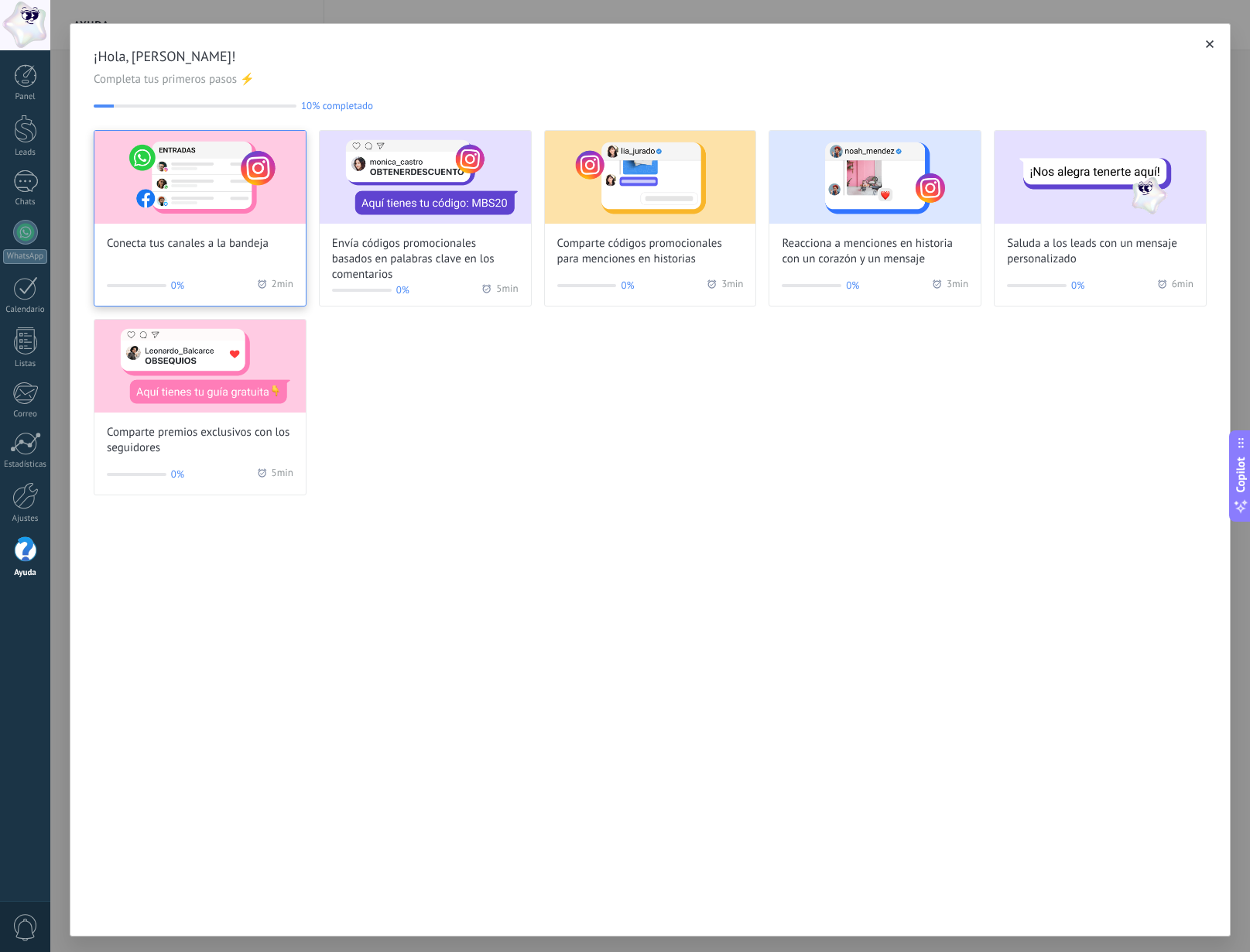
click at [161, 210] on img at bounding box center [200, 177] width 211 height 93
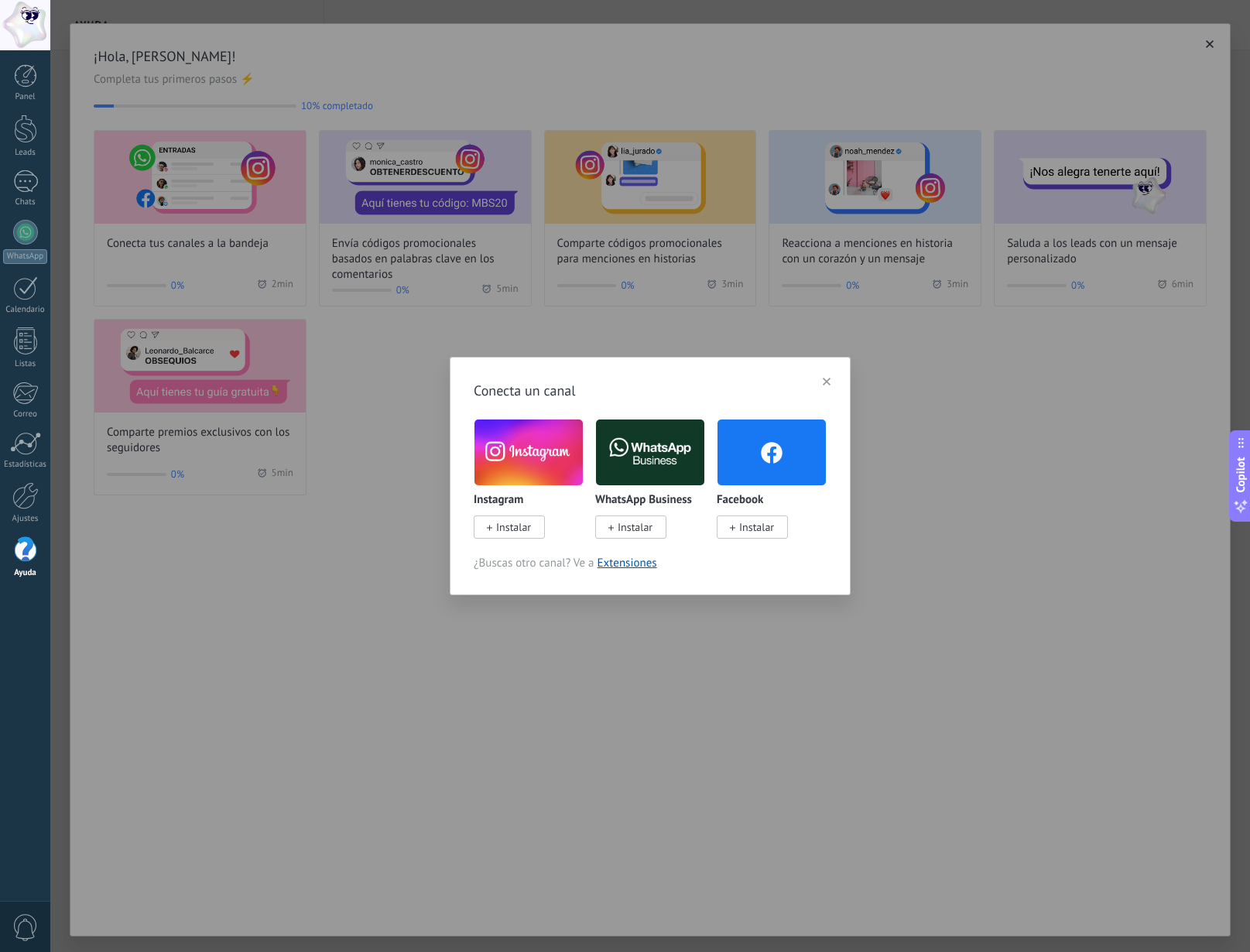
click at [626, 534] on span "Instalar" at bounding box center [635, 527] width 35 height 14
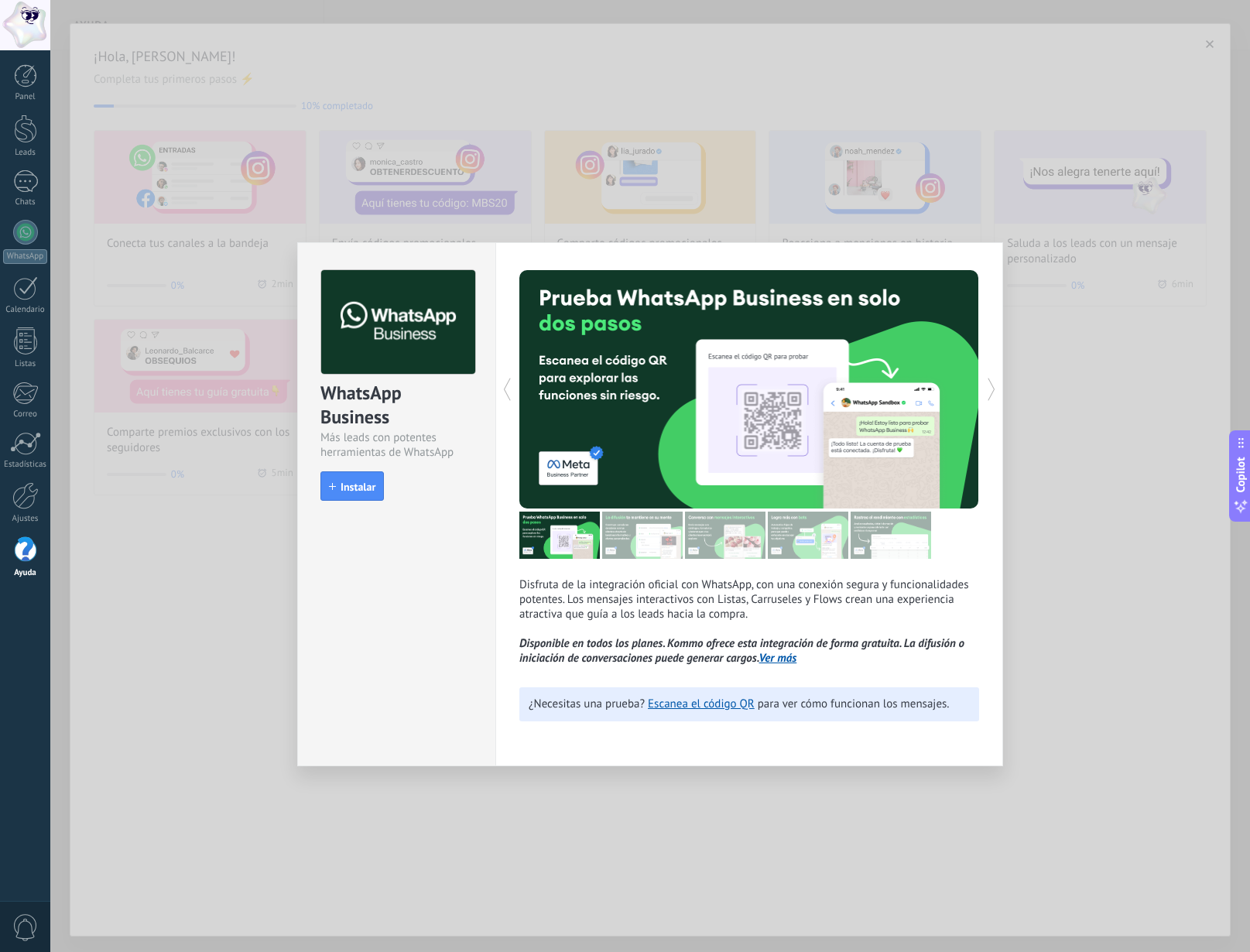
click at [180, 580] on div "WhatsApp Business Más leads con potentes herramientas de WhatsApp install Insta…" at bounding box center [650, 476] width 1200 height 952
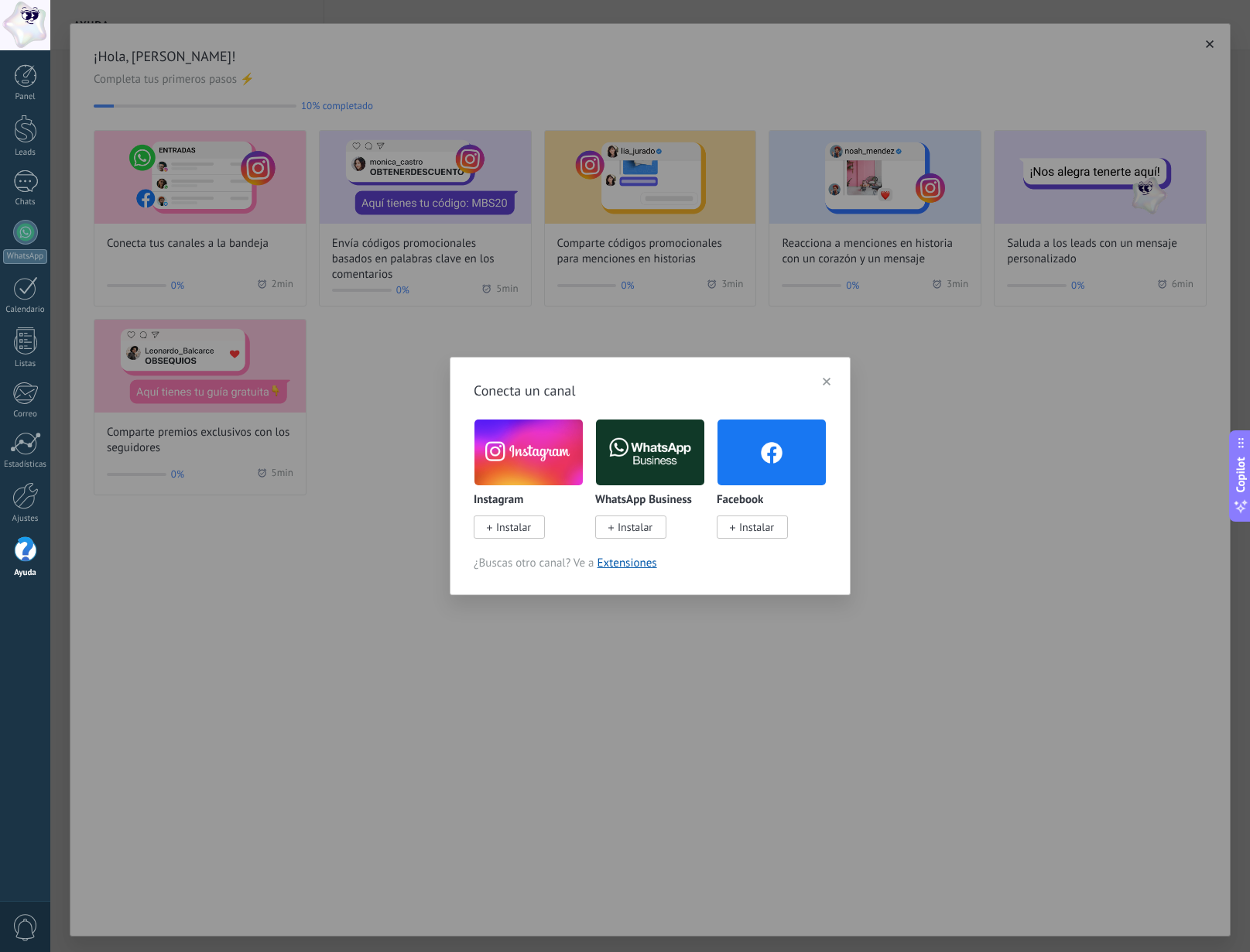
click at [835, 384] on button "button" at bounding box center [826, 381] width 22 height 23
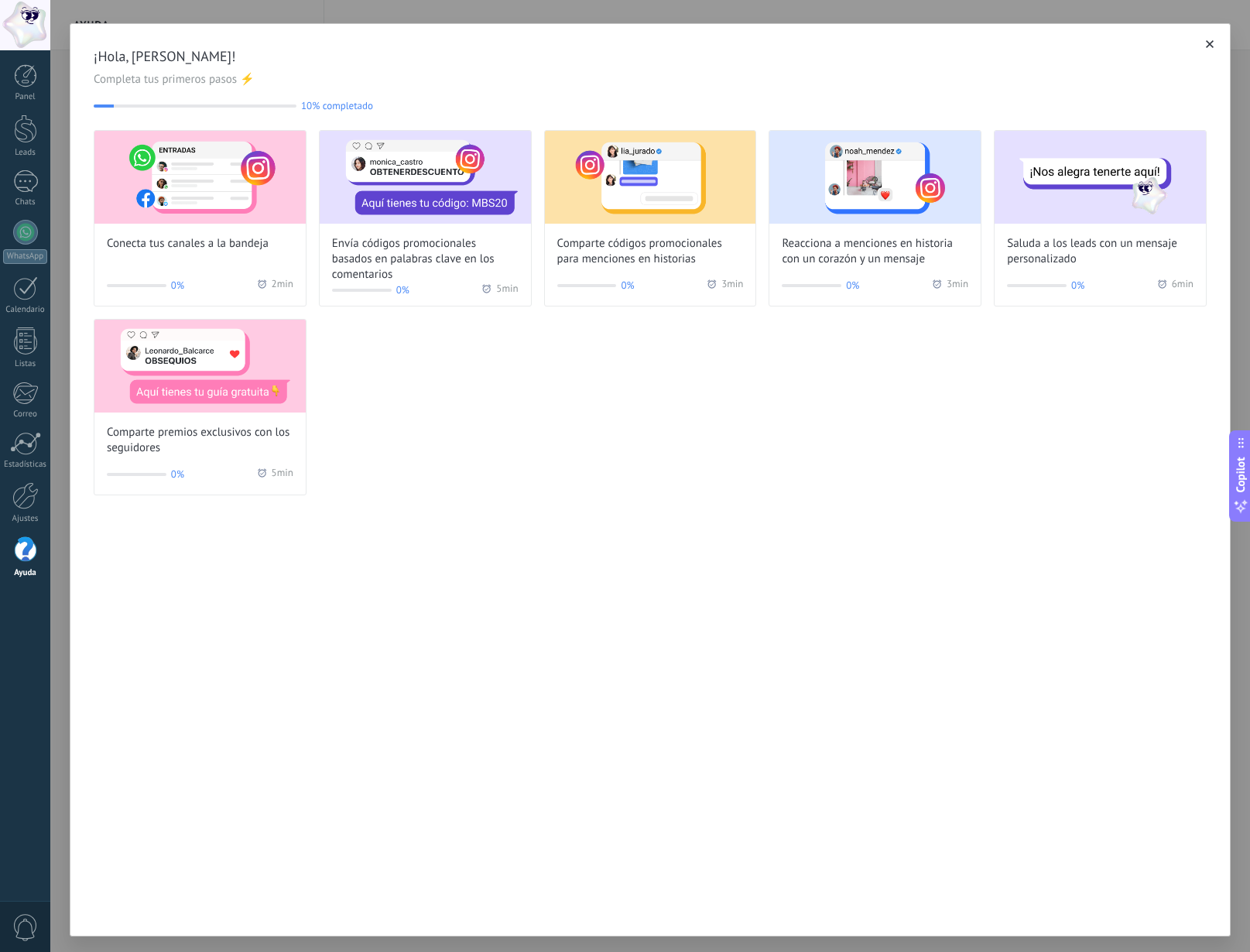
click at [1207, 43] on icon "button" at bounding box center [1210, 43] width 8 height 8
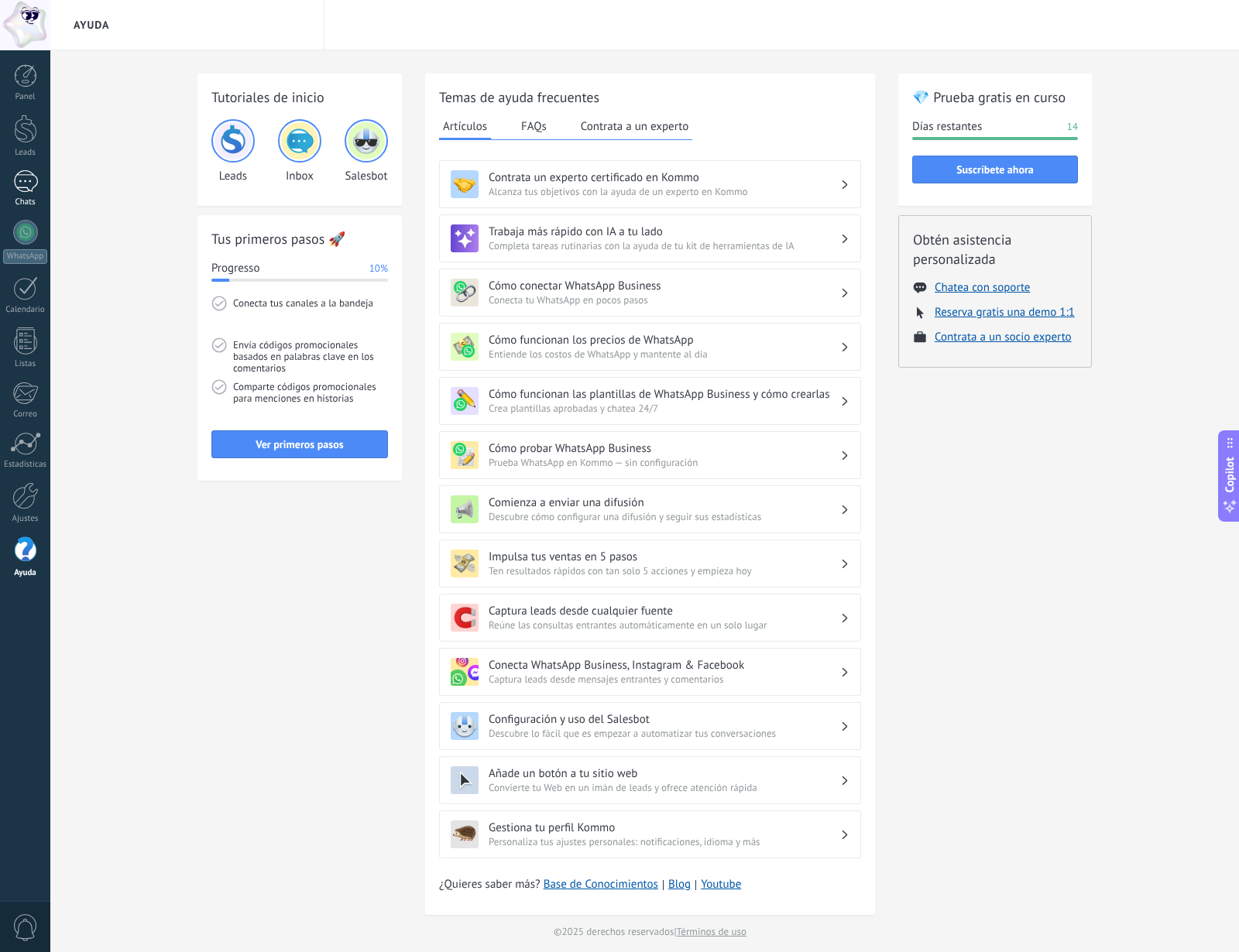
click at [31, 195] on link "Chats" at bounding box center [25, 188] width 50 height 37
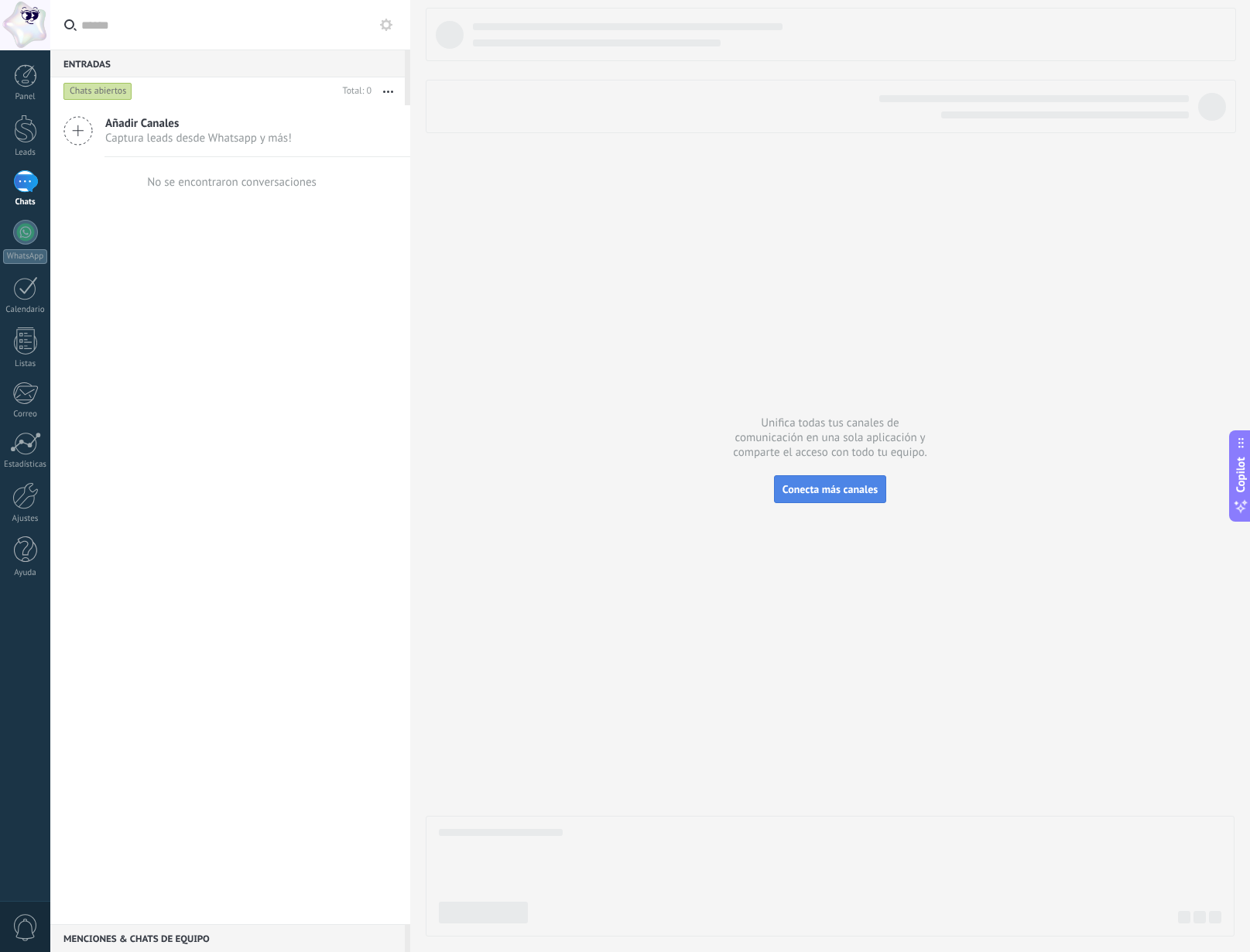
click at [856, 497] on button "Conecta más canales" at bounding box center [830, 489] width 112 height 28
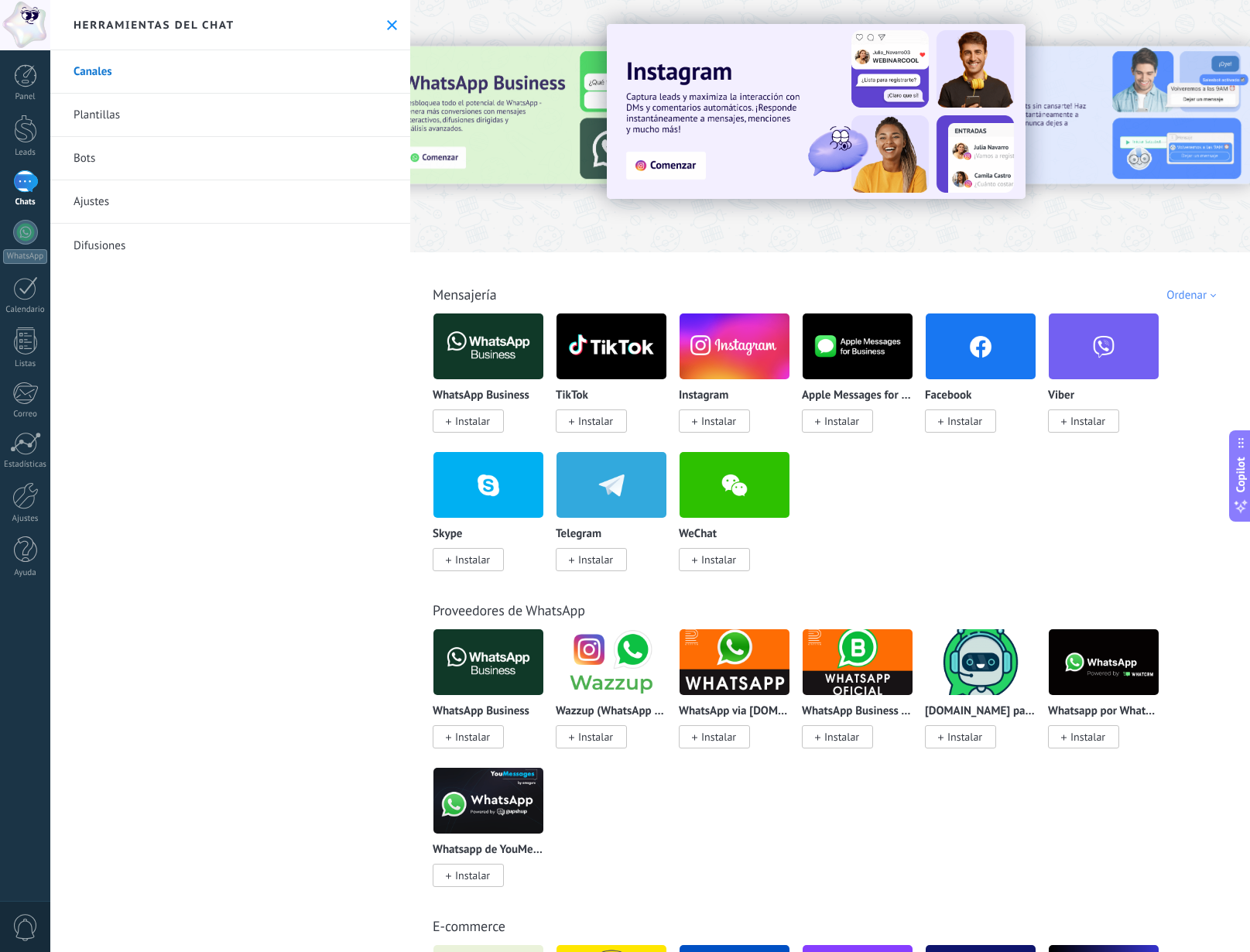
click at [670, 165] on img at bounding box center [816, 112] width 419 height 175
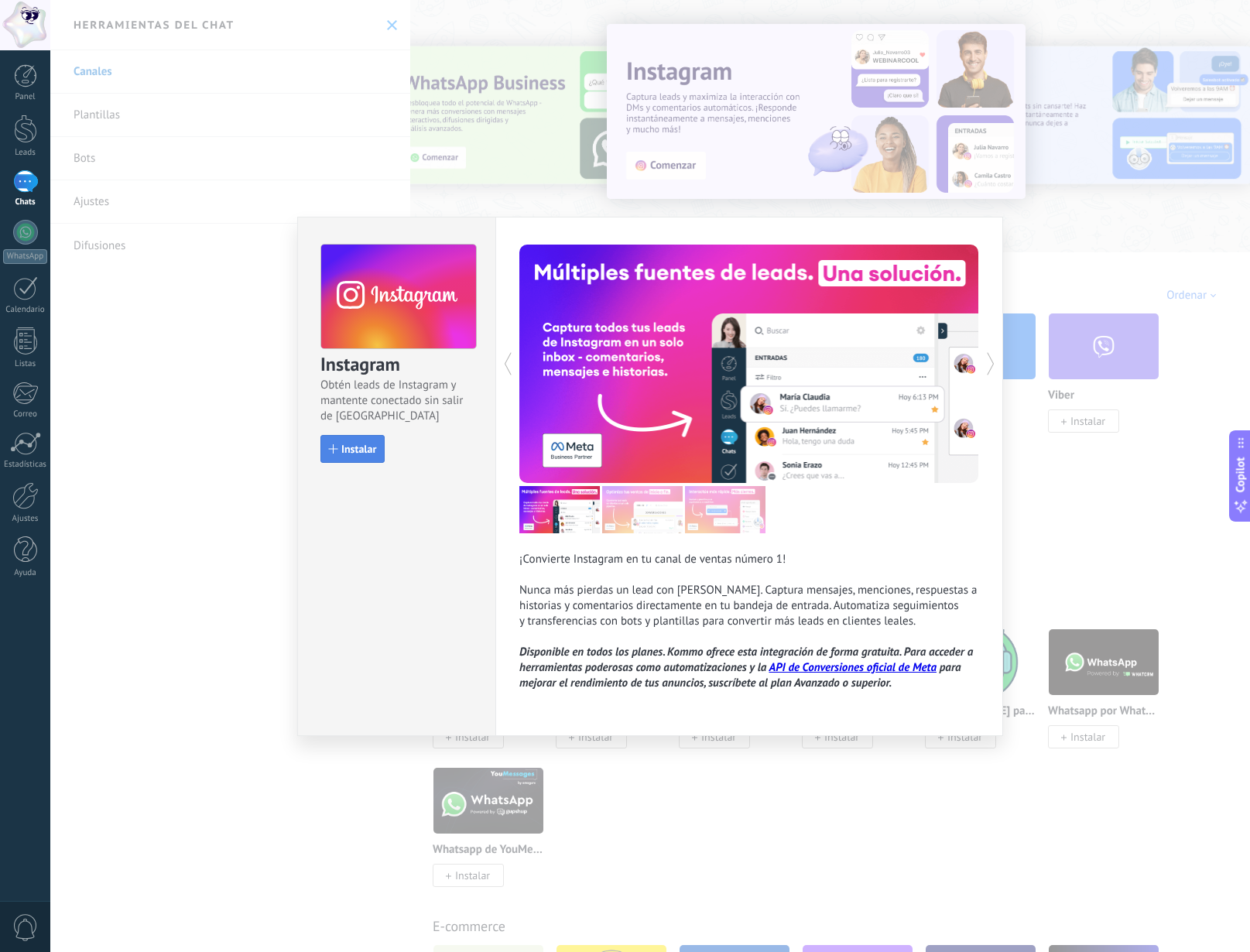
click at [370, 443] on span "Instalar" at bounding box center [359, 449] width 35 height 10
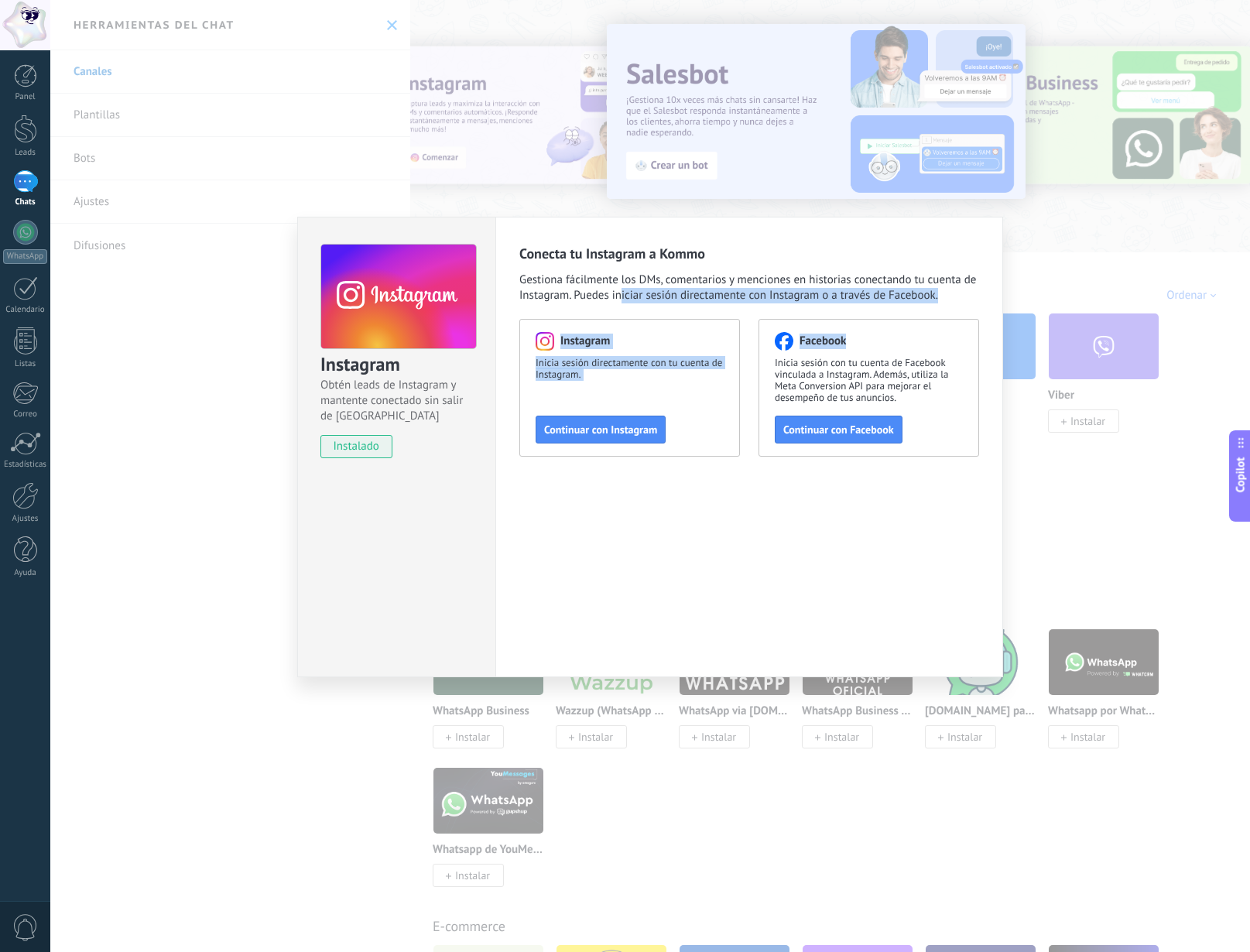
drag, startPoint x: 646, startPoint y: 299, endPoint x: 900, endPoint y: 305, distance: 254.1
click at [893, 305] on div "Conecta tu Instagram a Kommo Gestiona fácilmente los DMs, comentarios y mencion…" at bounding box center [749, 351] width 460 height 212
drag, startPoint x: 913, startPoint y: 303, endPoint x: 926, endPoint y: 290, distance: 18.4
click at [913, 302] on span "Gestiona fácilmente los DMs, comentarios y menciones en historias conectando tu…" at bounding box center [749, 288] width 460 height 31
click at [926, 285] on span "Gestiona fácilmente los DMs, comentarios y menciones en historias conectando tu…" at bounding box center [749, 288] width 460 height 31
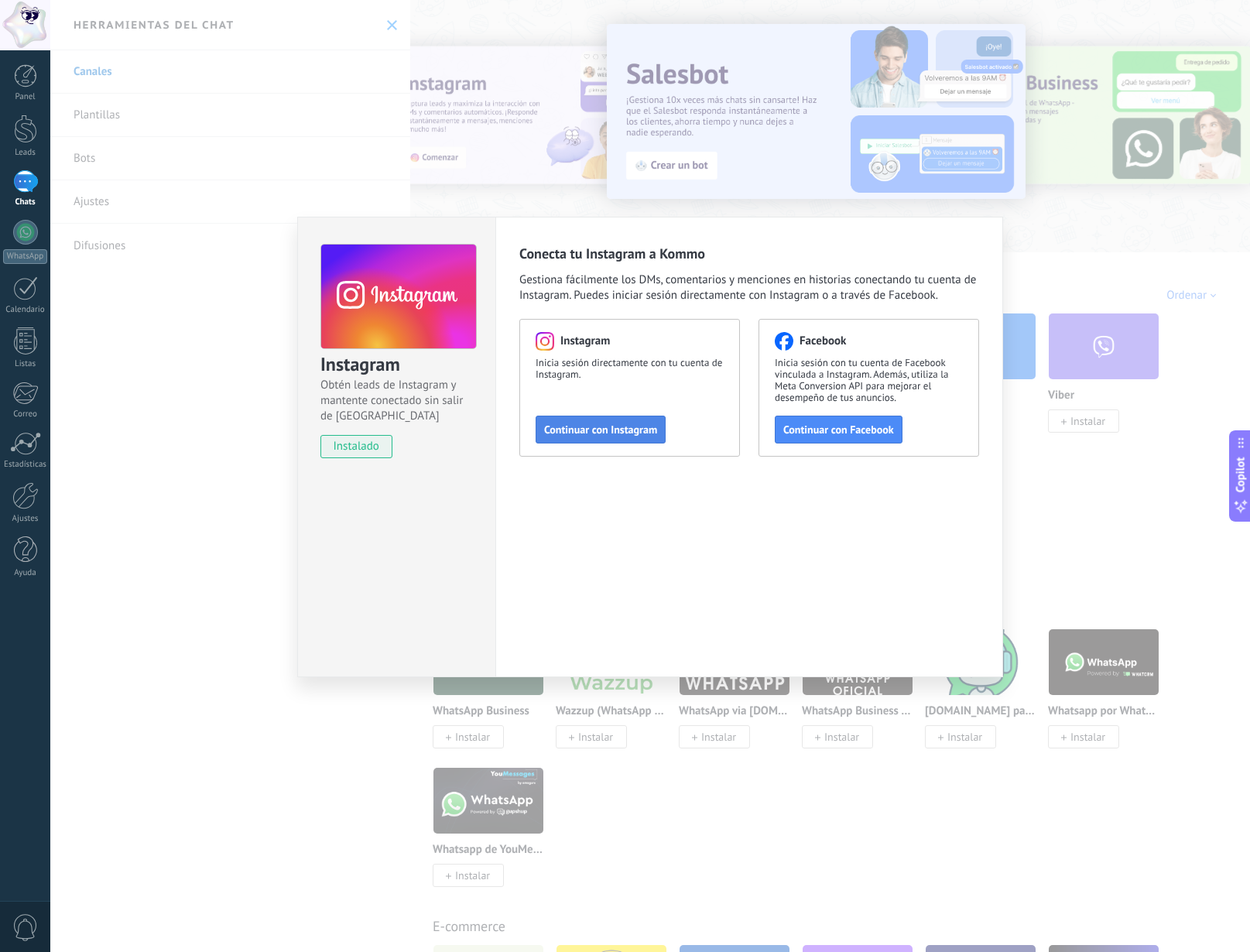
click at [572, 438] on button "Continuar con Instagram" at bounding box center [601, 430] width 130 height 28
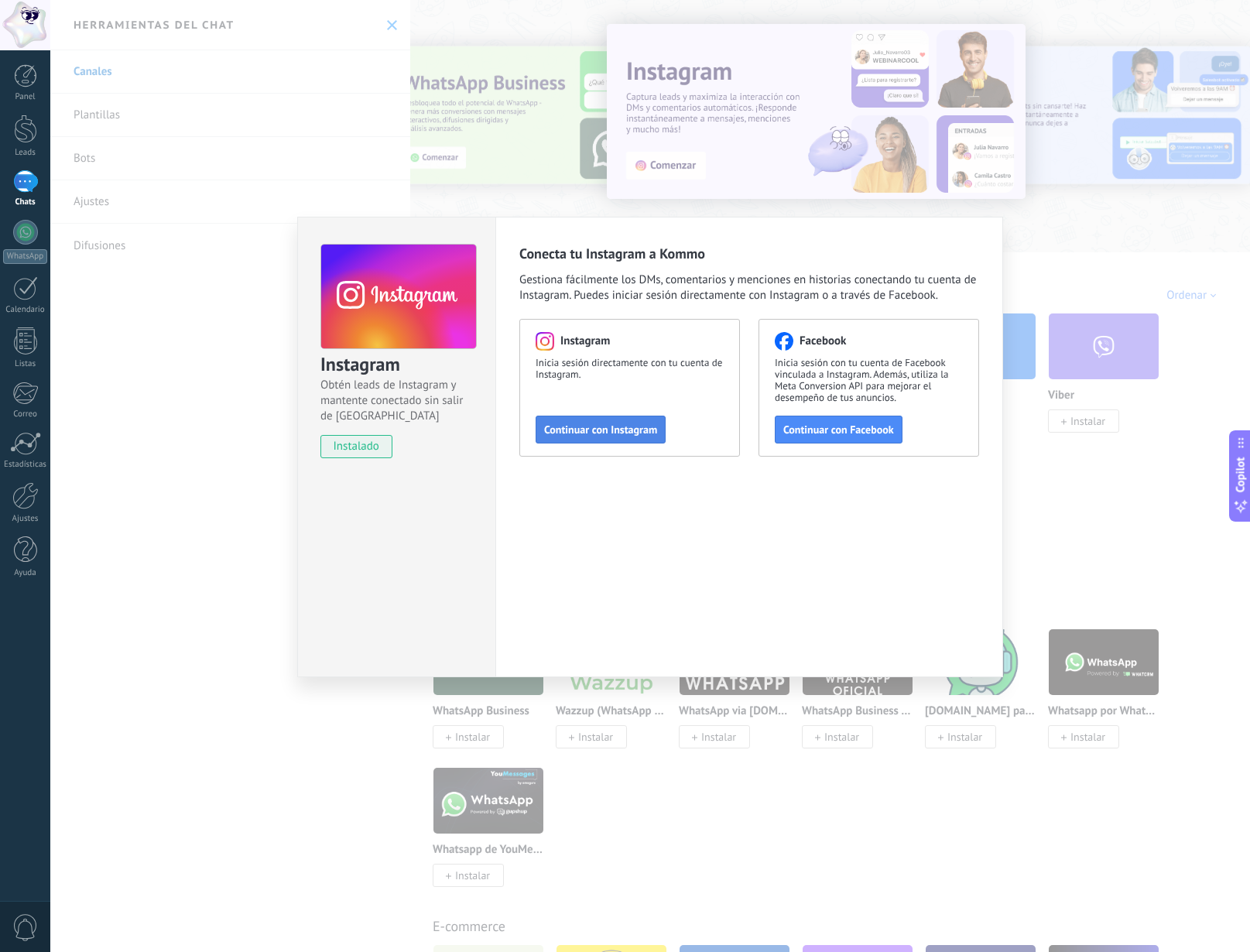
click at [617, 432] on span "Continuar con Instagram" at bounding box center [601, 430] width 113 height 10
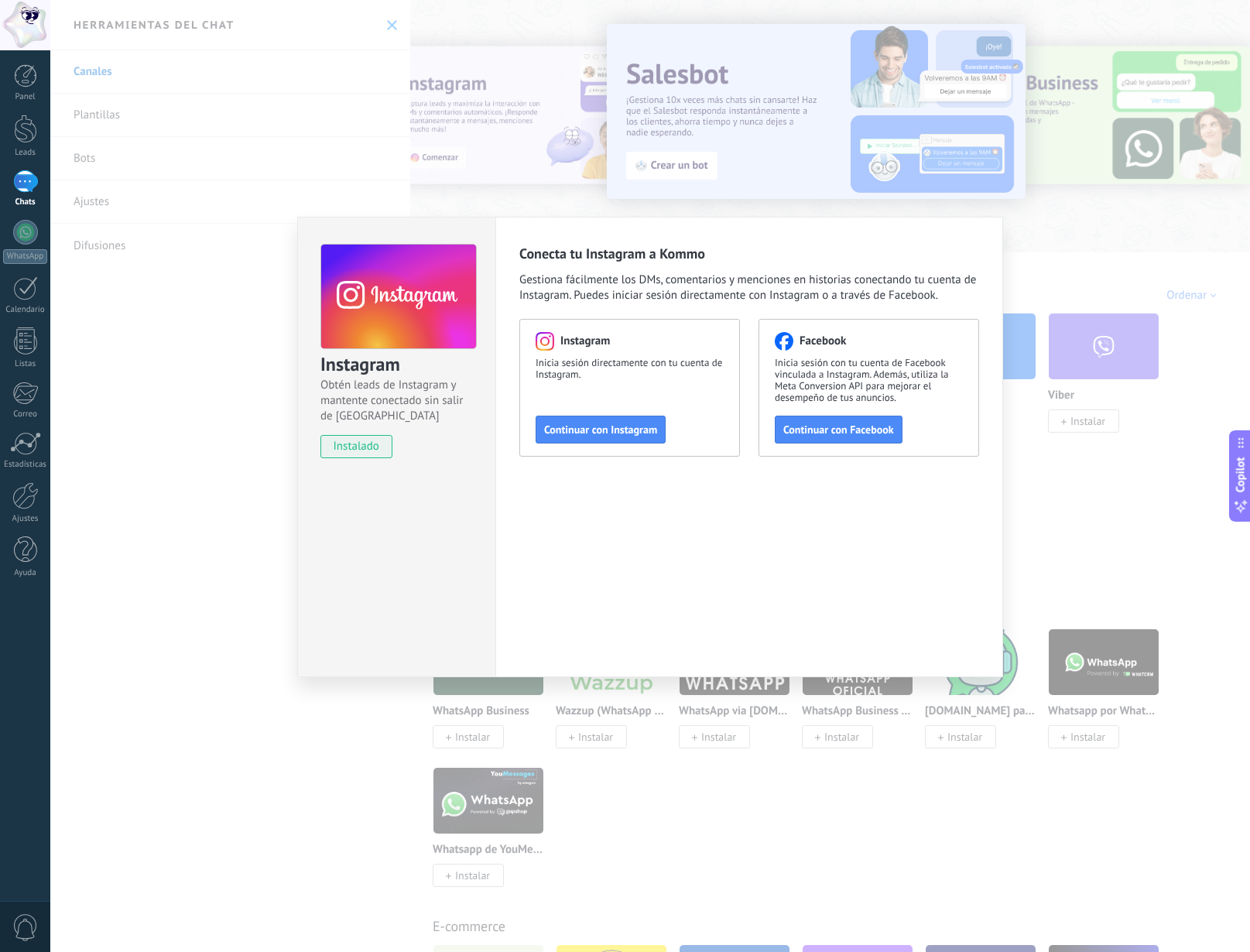
click at [361, 450] on span "instalado" at bounding box center [356, 446] width 70 height 23
click at [642, 440] on button "Continuar con Instagram" at bounding box center [601, 430] width 130 height 28
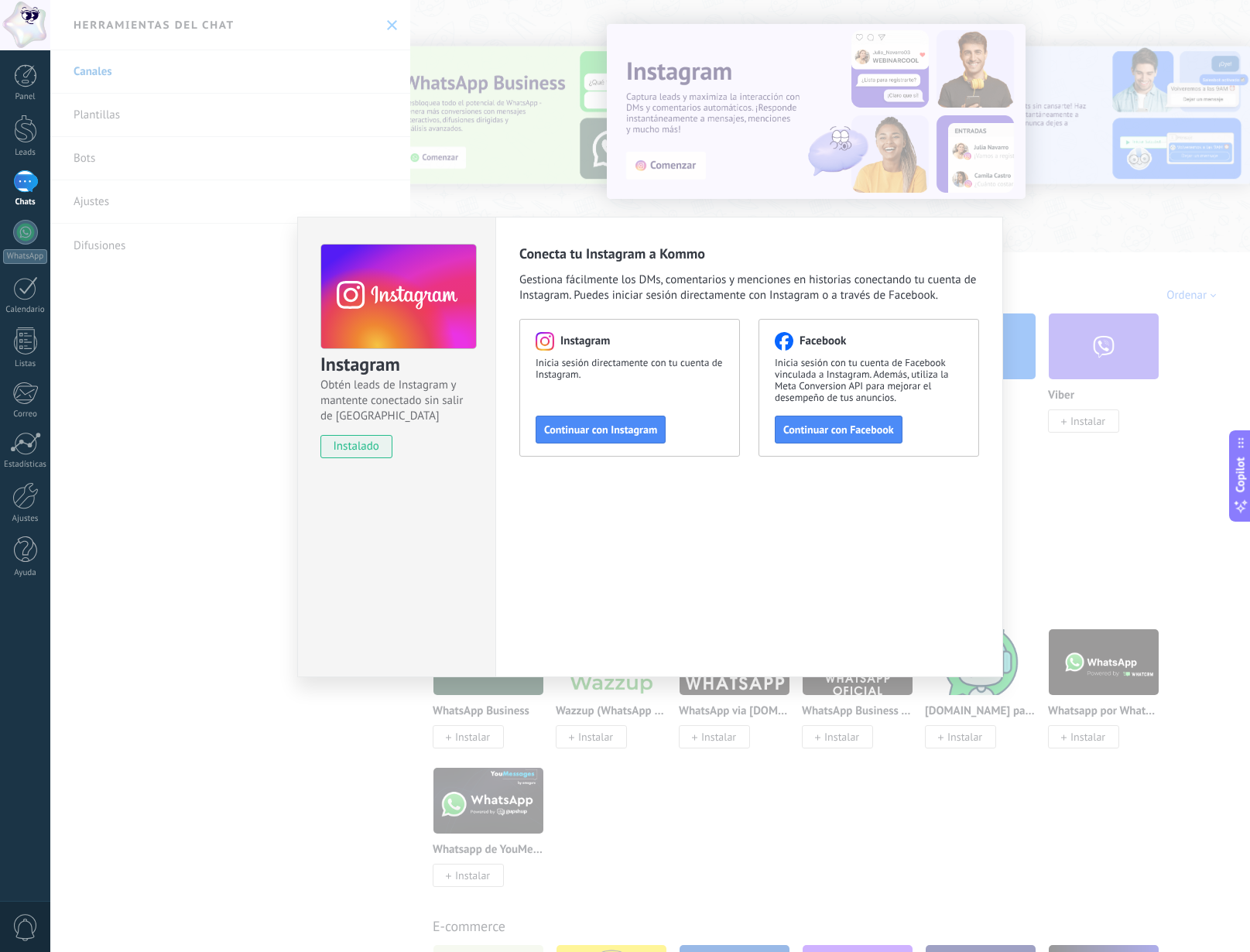
click at [1141, 574] on div "Instagram Obtén leads de Instagram y mantente conectado sin salir de Kommo inst…" at bounding box center [650, 476] width 1200 height 952
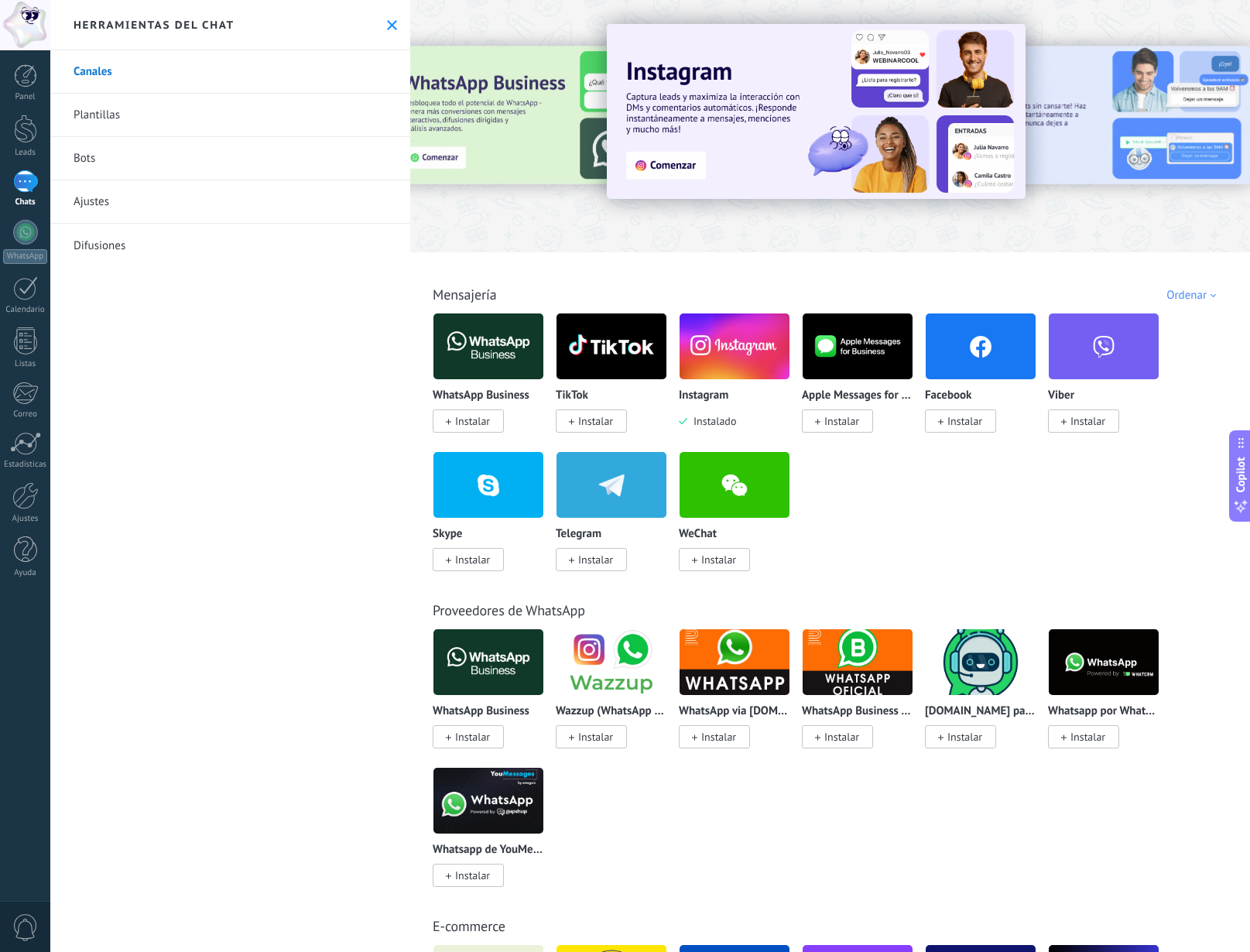
click at [668, 154] on img at bounding box center [816, 112] width 419 height 175
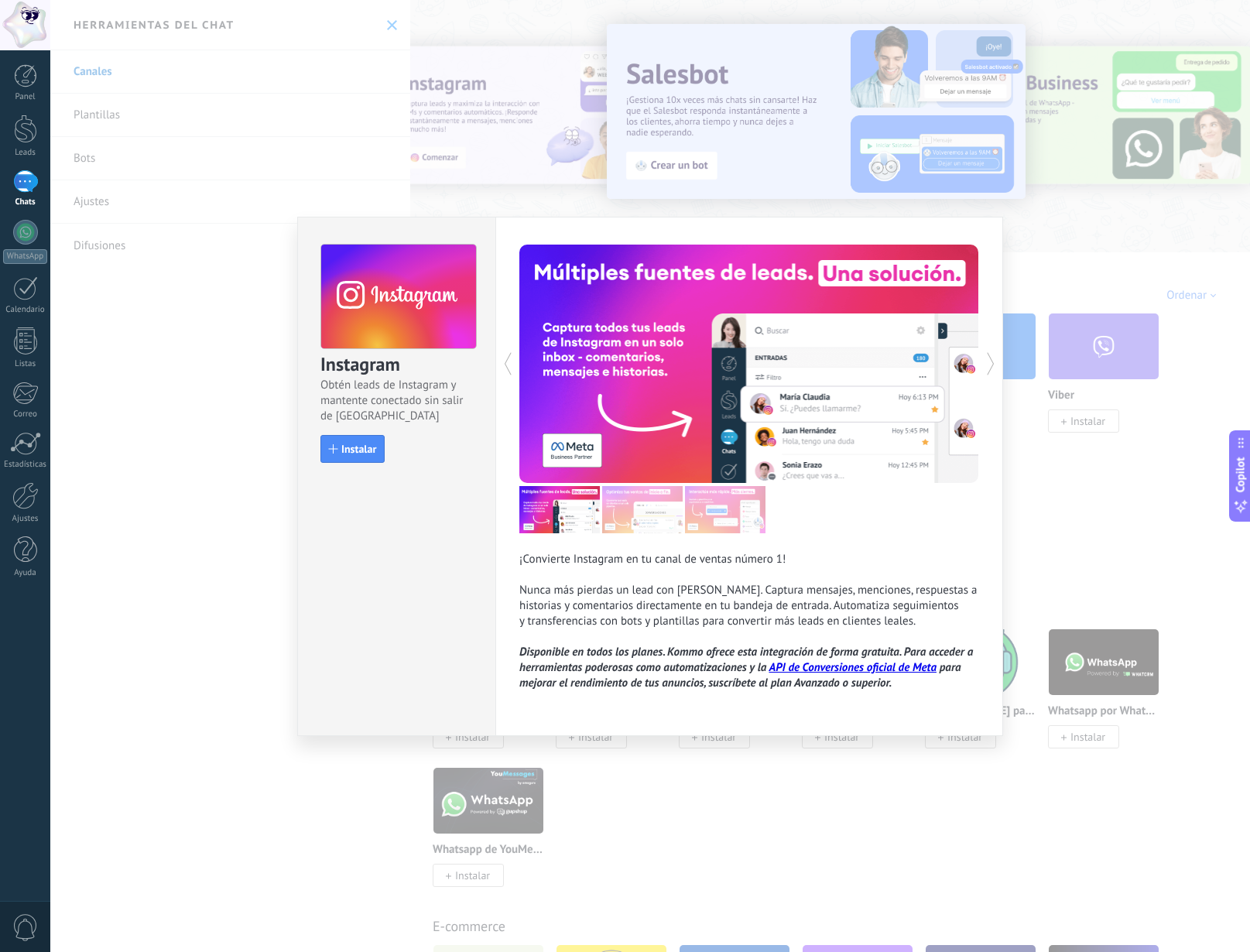
click at [111, 522] on div "Instagram Obtén leads de Instagram y mantente conectado sin salir de Kommo Inst…" at bounding box center [650, 476] width 1200 height 952
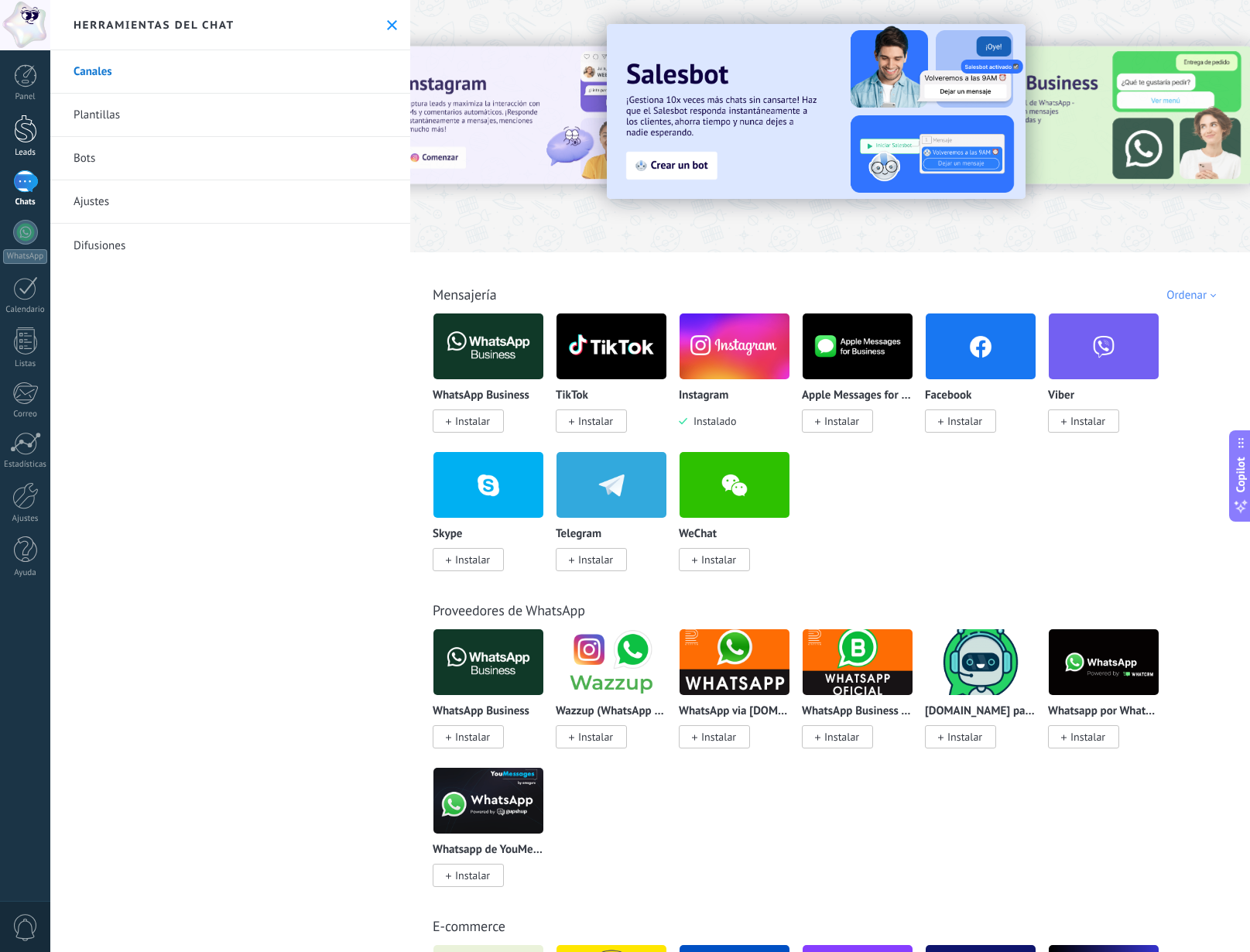
click at [25, 128] on div at bounding box center [25, 128] width 23 height 29
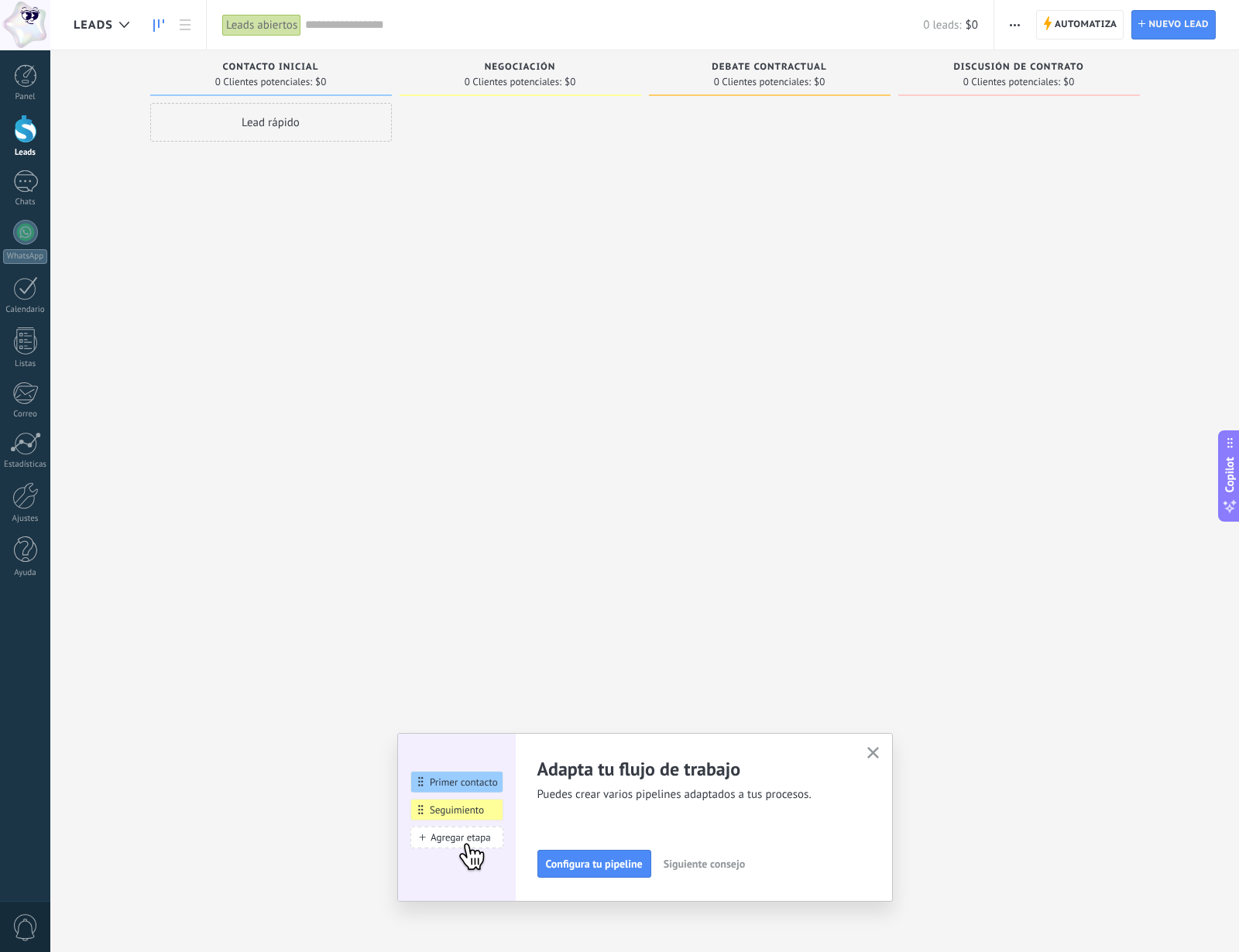
click at [482, 786] on img at bounding box center [457, 817] width 118 height 168
click at [493, 846] on img at bounding box center [457, 817] width 118 height 168
click at [489, 799] on img at bounding box center [457, 817] width 118 height 168
click at [451, 785] on div "Adapta tu flujo de trabajo Puedes crear varios pipelines adaptados a tus proces…" at bounding box center [645, 817] width 448 height 121
click at [878, 752] on use "button" at bounding box center [873, 752] width 11 height 11
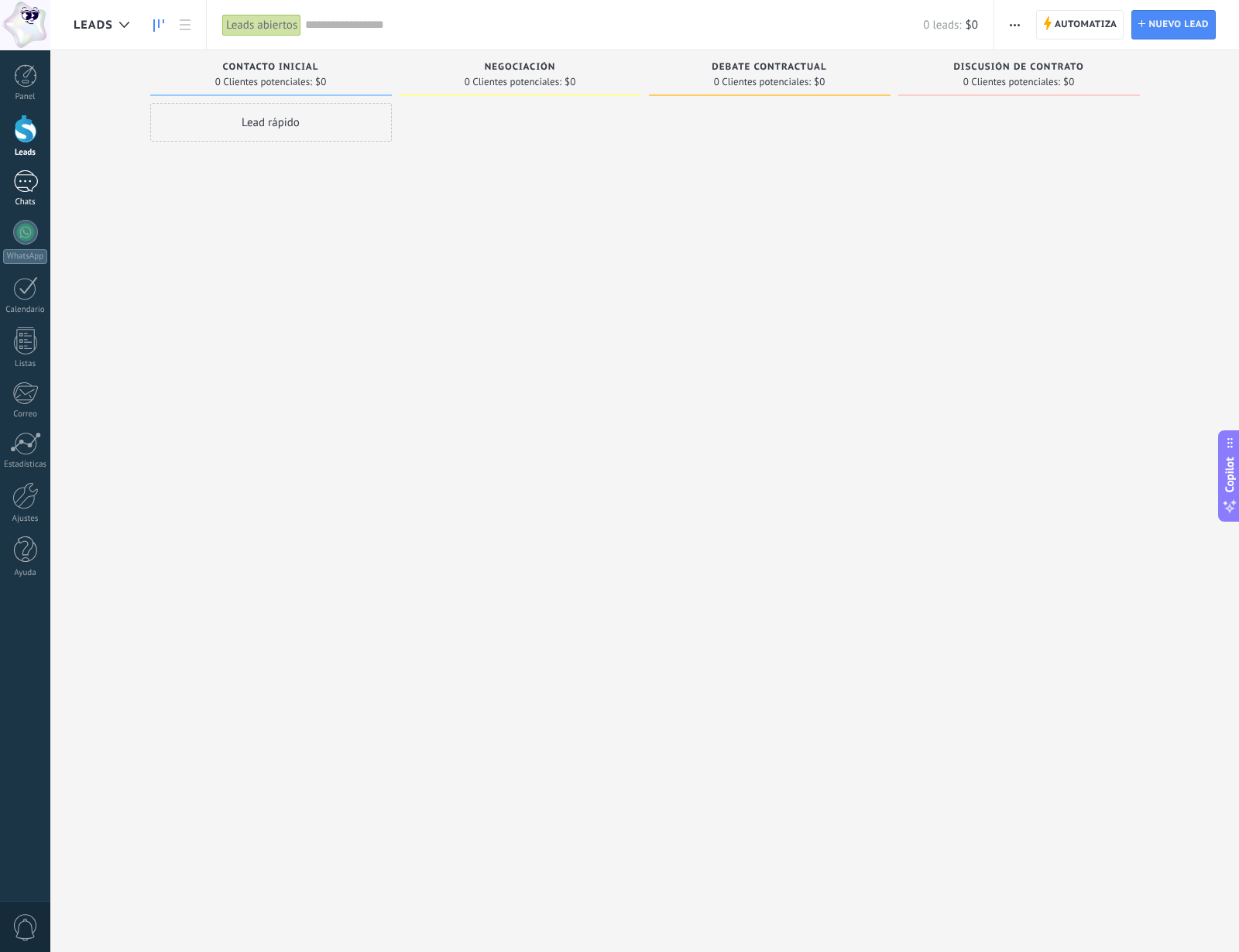
click at [16, 189] on div at bounding box center [25, 181] width 25 height 23
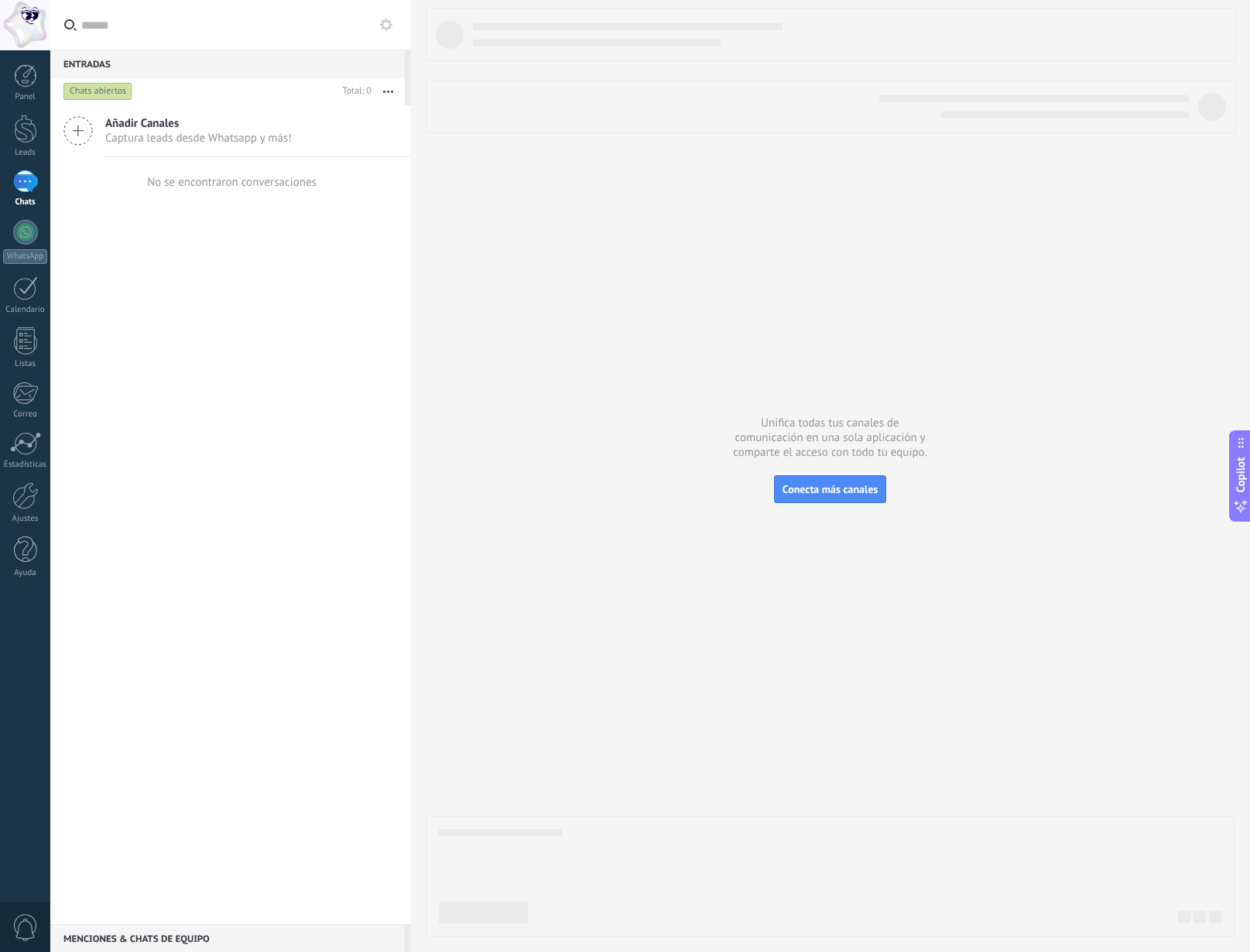
click at [628, 226] on div at bounding box center [831, 472] width 809 height 929
